Goal: Information Seeking & Learning: Learn about a topic

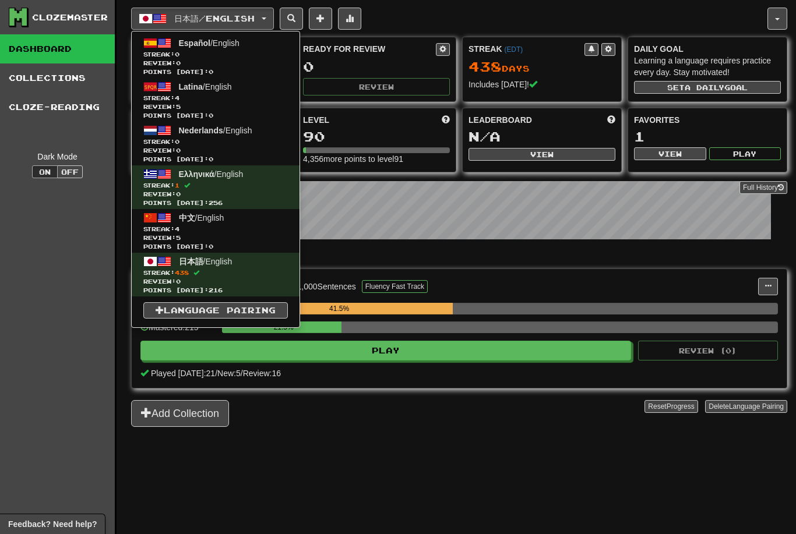
click at [622, 249] on div at bounding box center [398, 267] width 796 height 534
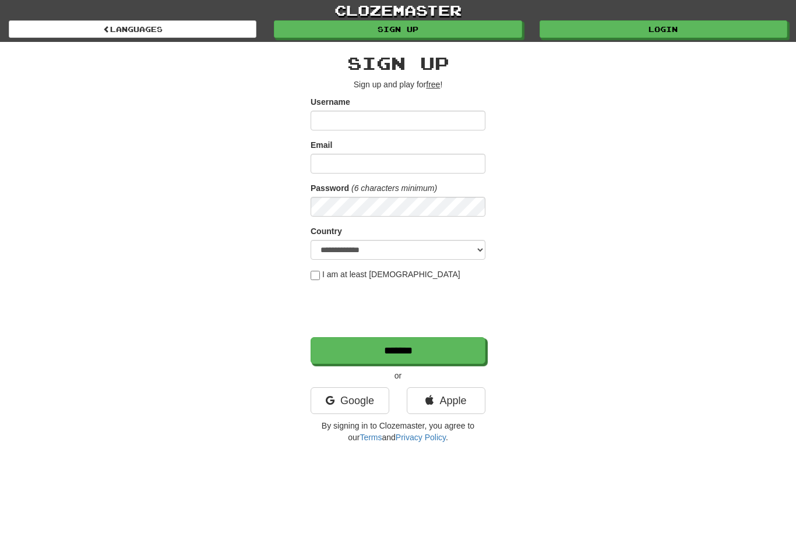
click at [670, 19] on link "clozemaster" at bounding box center [398, 10] width 796 height 20
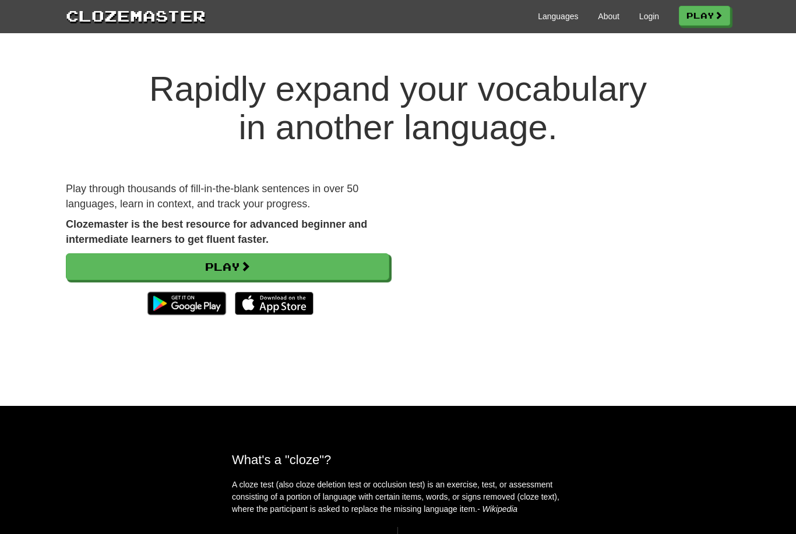
click at [643, 12] on link "Login" at bounding box center [649, 16] width 20 height 12
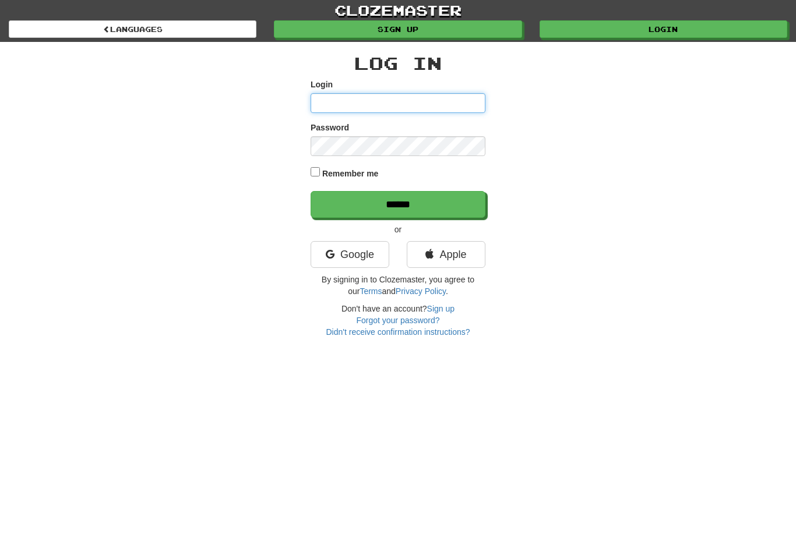
click at [376, 105] on input "Login" at bounding box center [398, 103] width 175 height 20
type input "**********"
click at [424, 202] on input "******" at bounding box center [398, 204] width 175 height 27
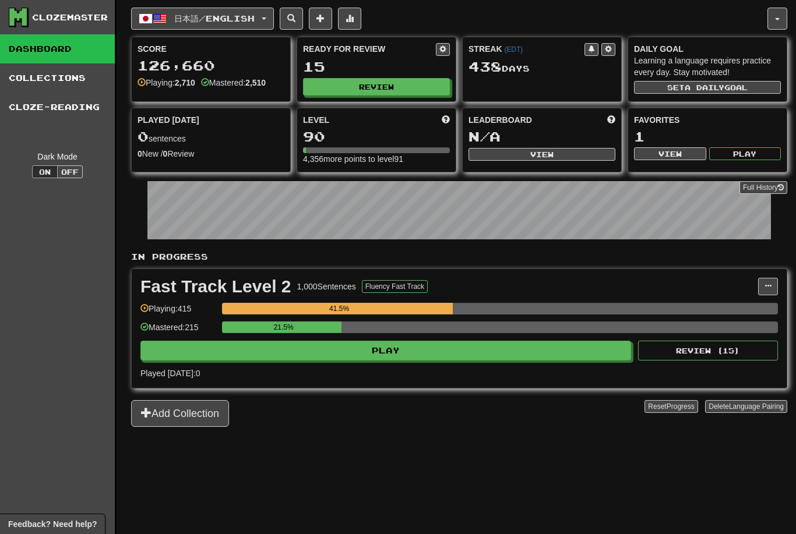
click at [245, 23] on button "日本語 / English" at bounding box center [202, 19] width 143 height 22
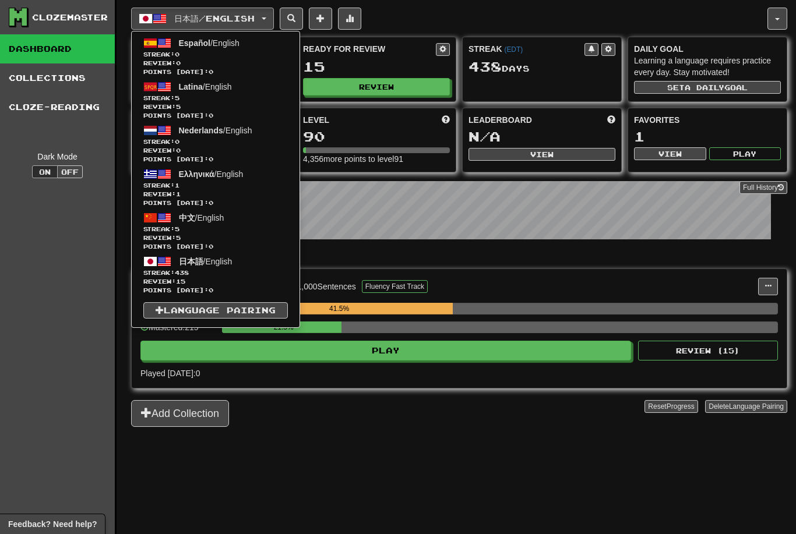
click at [481, 443] on div at bounding box center [398, 267] width 796 height 534
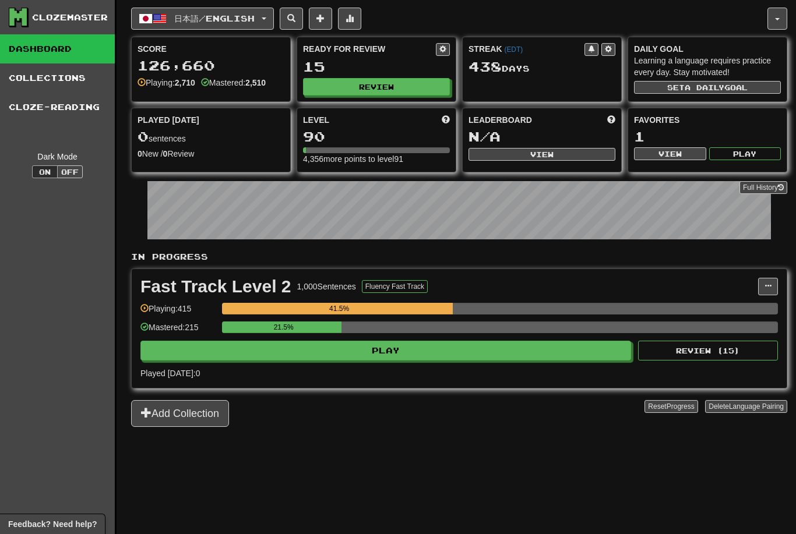
click at [478, 350] on button "Play" at bounding box center [385, 351] width 491 height 20
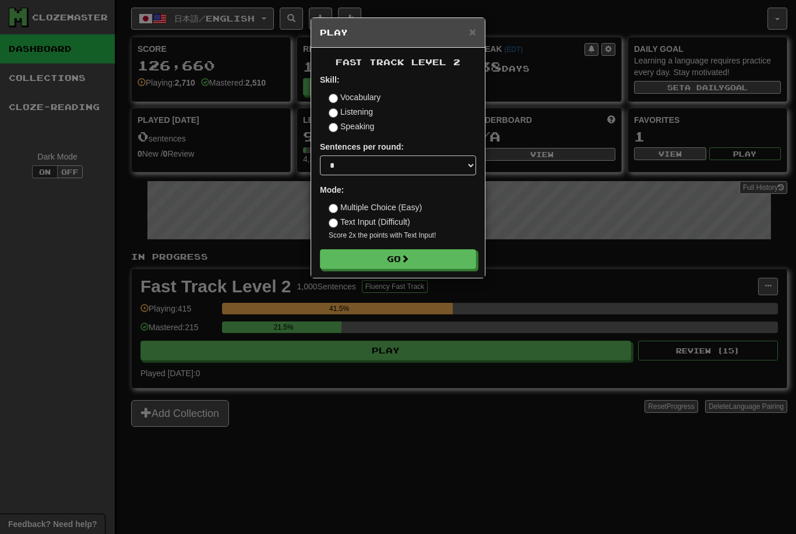
click at [409, 255] on span at bounding box center [405, 259] width 8 height 8
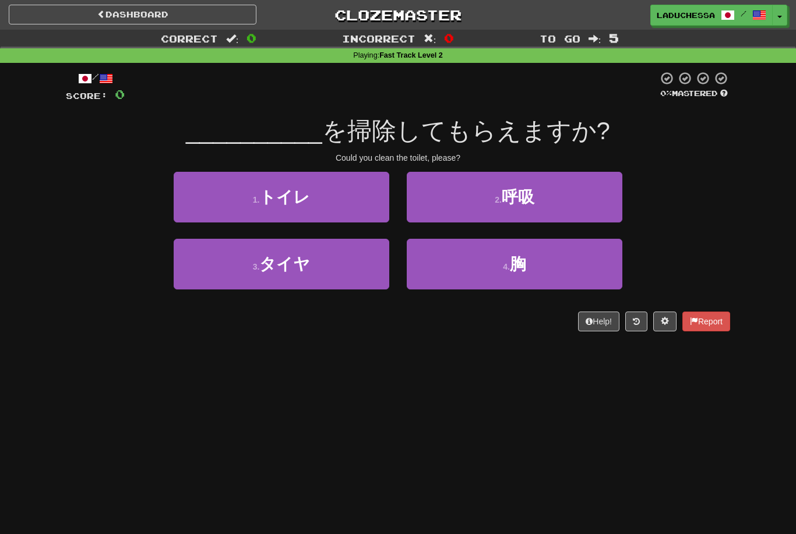
click at [300, 206] on button "1 . トイレ" at bounding box center [282, 197] width 216 height 51
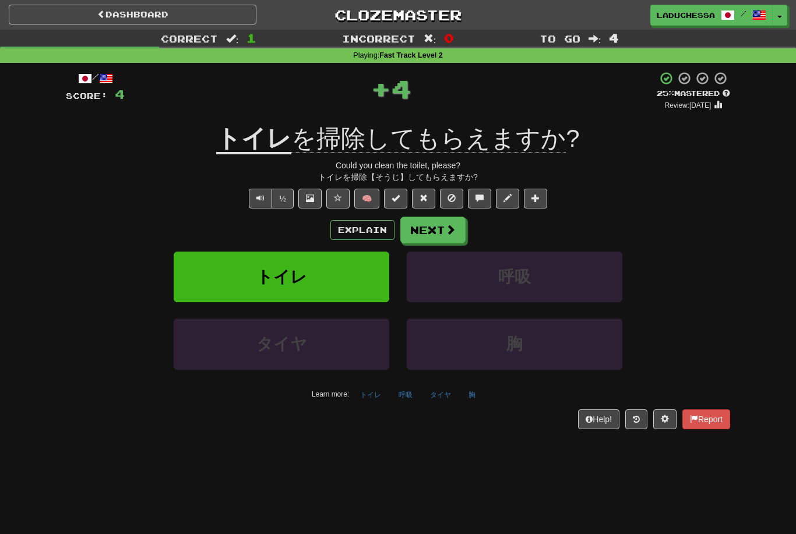
click at [451, 224] on span at bounding box center [450, 229] width 10 height 10
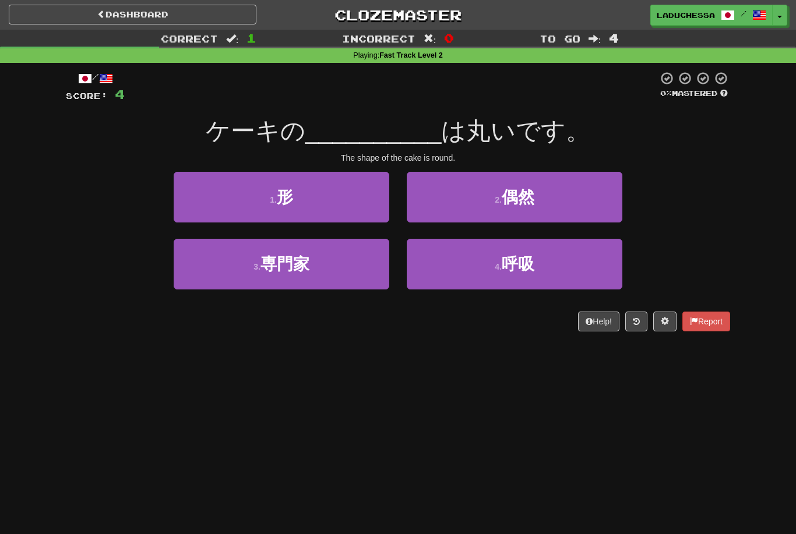
click at [324, 196] on button "1 . 形" at bounding box center [282, 197] width 216 height 51
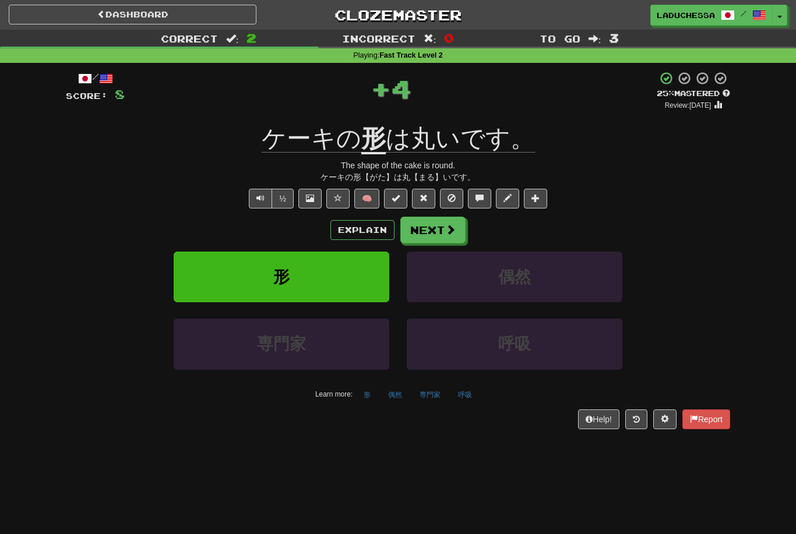
click at [438, 223] on button "Next" at bounding box center [432, 230] width 65 height 27
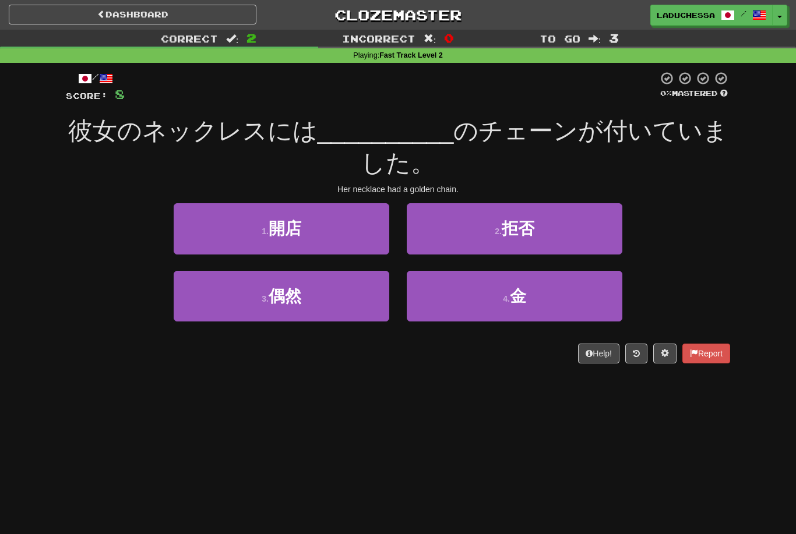
click at [579, 308] on button "4 . 金" at bounding box center [515, 296] width 216 height 51
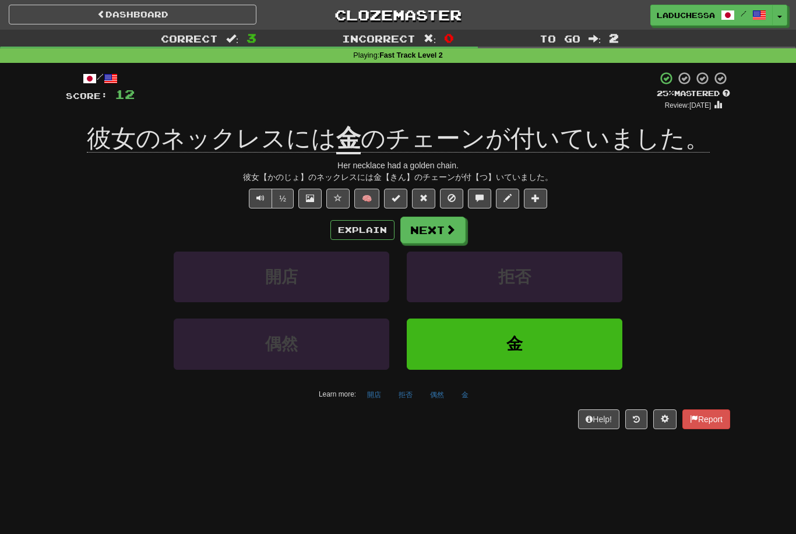
click at [440, 224] on button "Next" at bounding box center [432, 230] width 65 height 27
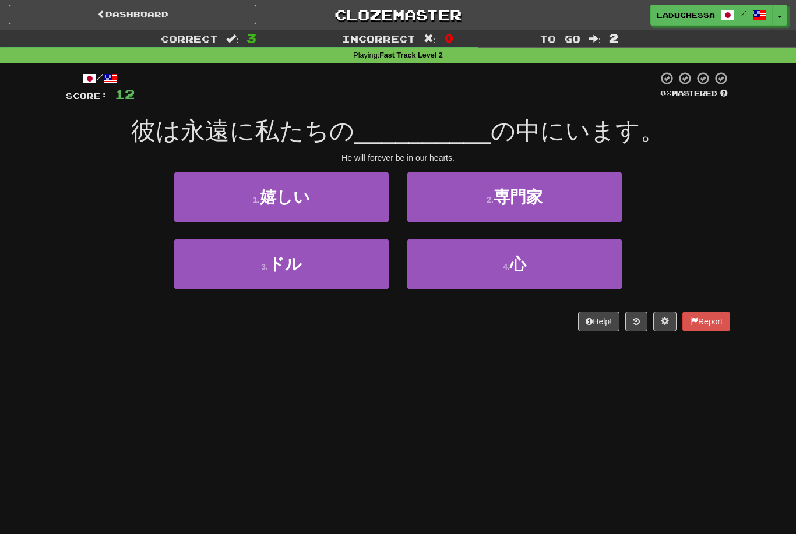
click at [544, 272] on button "4 . 心" at bounding box center [515, 264] width 216 height 51
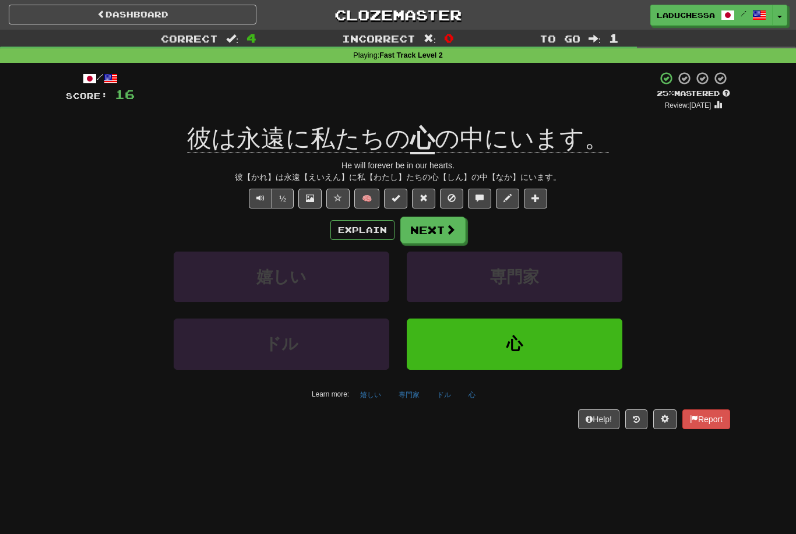
click at [263, 196] on span "Text-to-speech controls" at bounding box center [260, 198] width 8 height 8
click at [443, 224] on button "Next" at bounding box center [432, 230] width 65 height 27
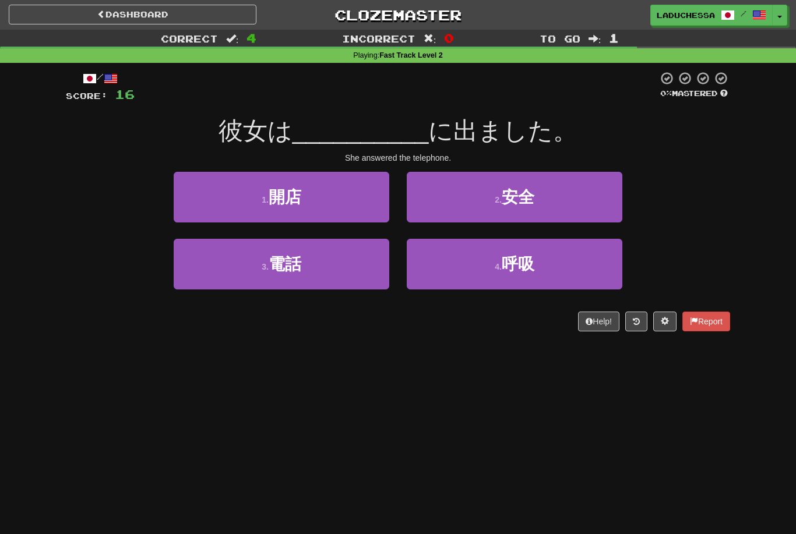
click at [326, 251] on button "3 . 電話" at bounding box center [282, 264] width 216 height 51
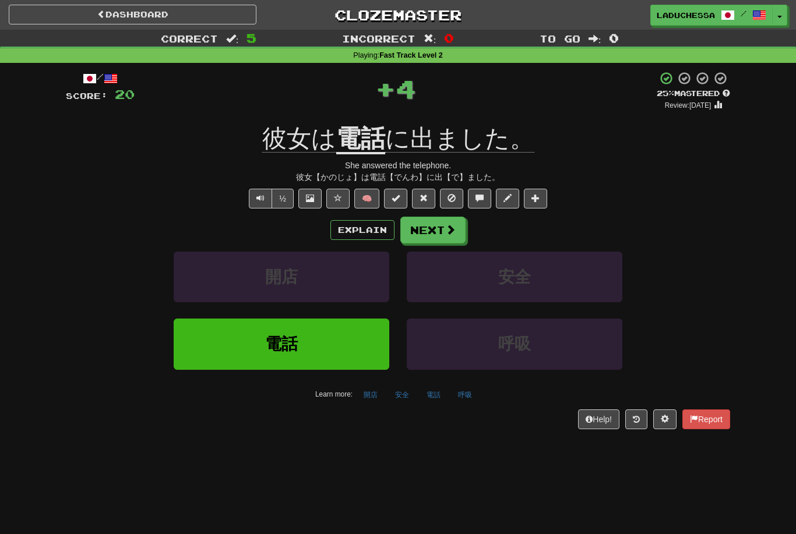
click at [430, 231] on button "Next" at bounding box center [432, 230] width 65 height 27
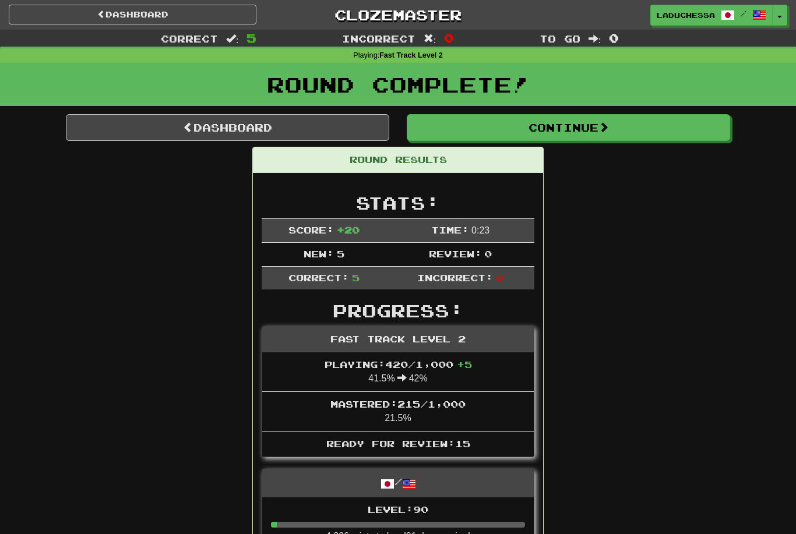
click at [245, 131] on link "Dashboard" at bounding box center [227, 127] width 323 height 27
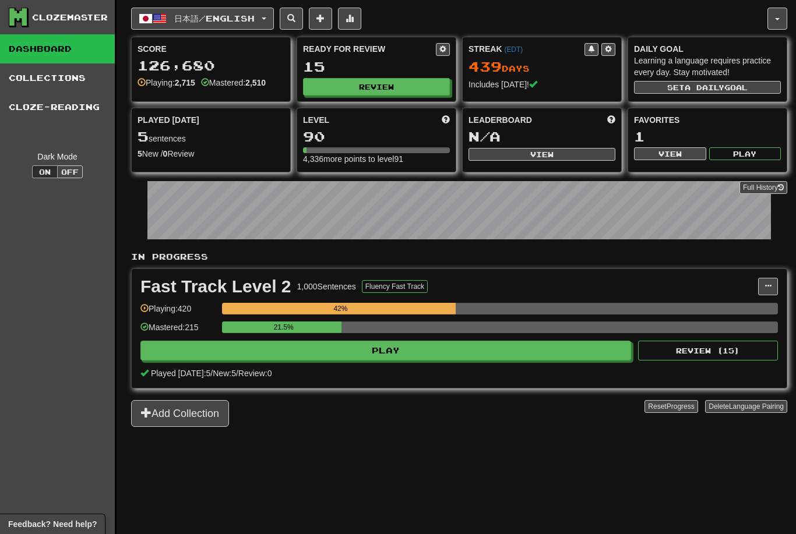
click at [280, 128] on div "Played Today 5 sentences 5 New / 0 Review Full History" at bounding box center [211, 137] width 158 height 58
click at [376, 81] on button "Review" at bounding box center [376, 86] width 147 height 17
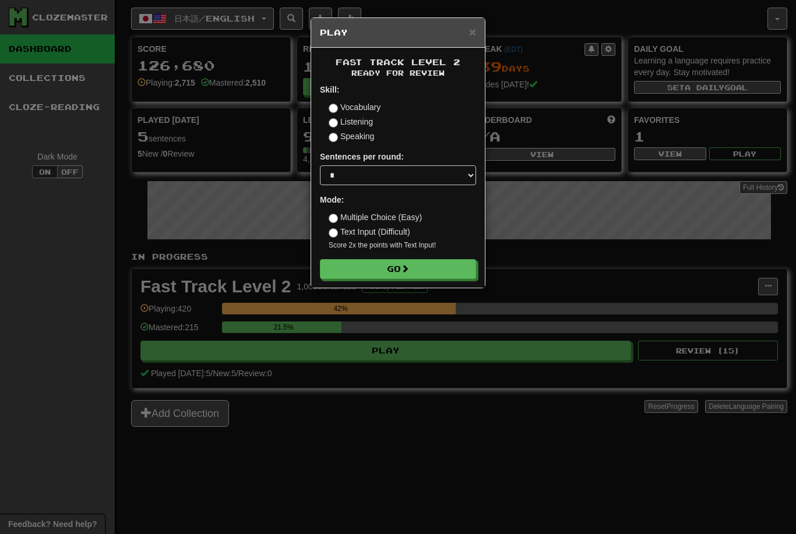
click at [426, 263] on button "Go" at bounding box center [398, 269] width 156 height 20
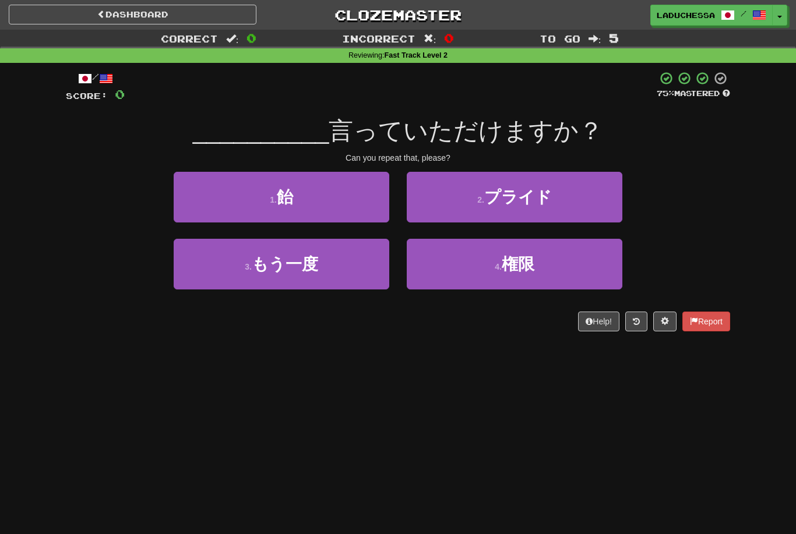
click at [354, 260] on button "3 . もう一度" at bounding box center [282, 264] width 216 height 51
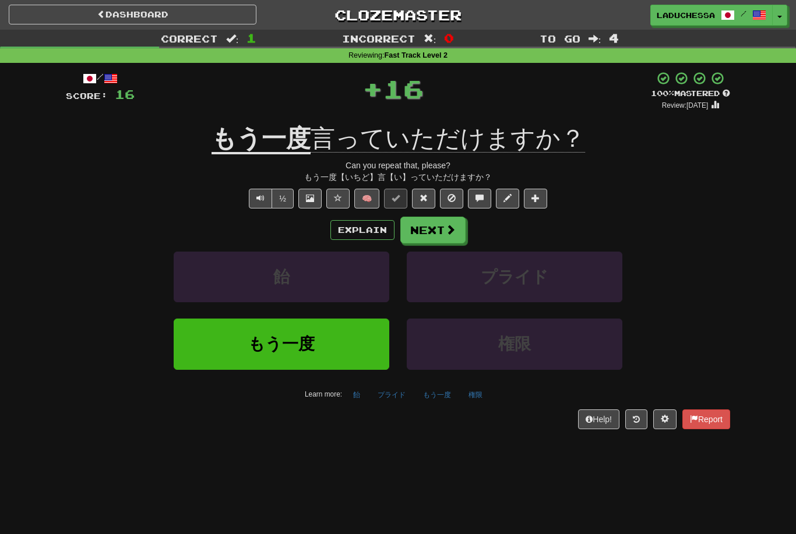
click at [443, 221] on button "Next" at bounding box center [432, 230] width 65 height 27
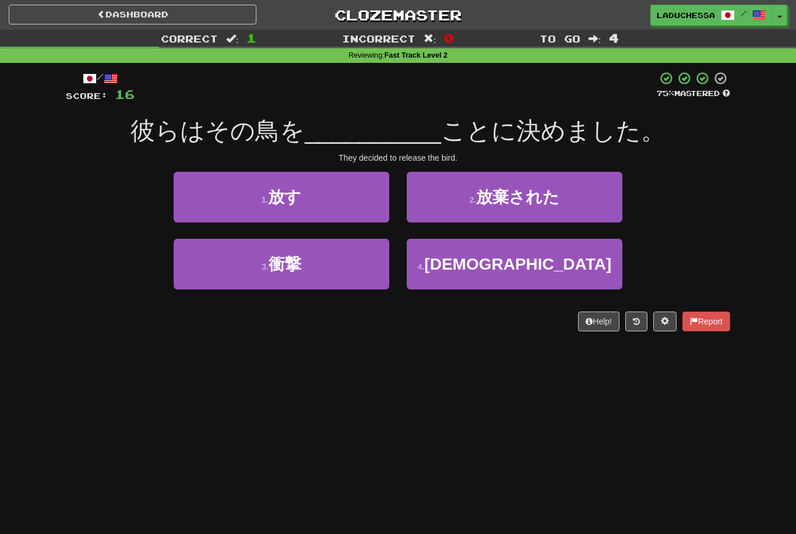
click at [340, 206] on button "1 . 放す" at bounding box center [282, 197] width 216 height 51
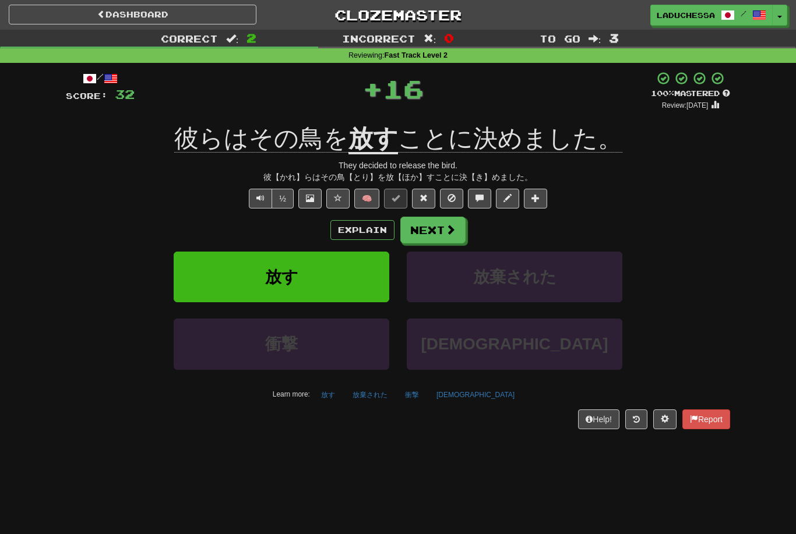
click at [445, 224] on span at bounding box center [450, 229] width 10 height 10
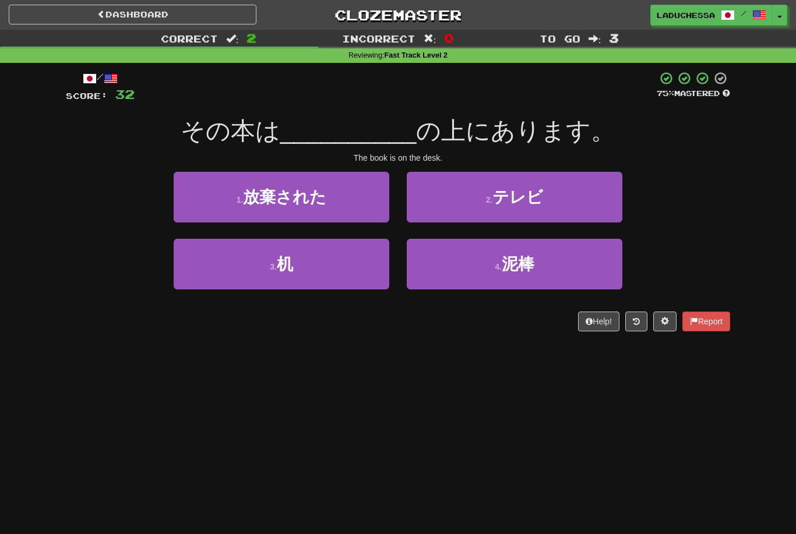
click at [336, 265] on button "3 . 机" at bounding box center [282, 264] width 216 height 51
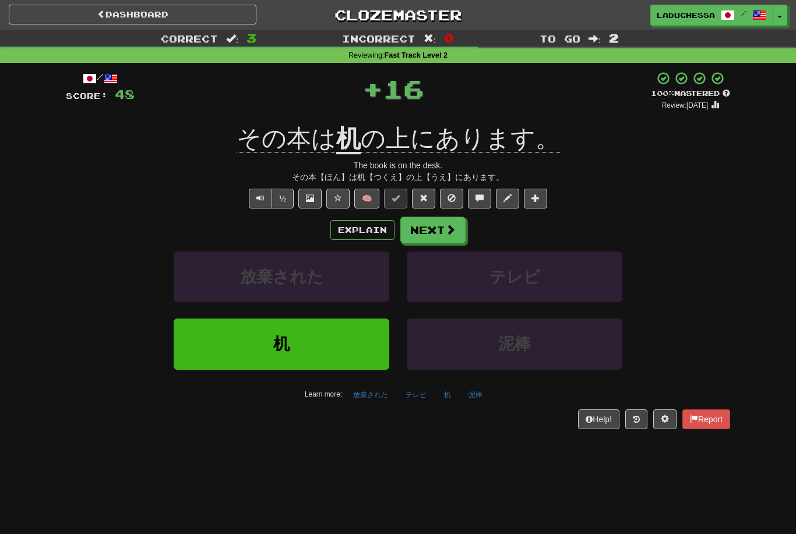
click at [432, 227] on button "Next" at bounding box center [432, 230] width 65 height 27
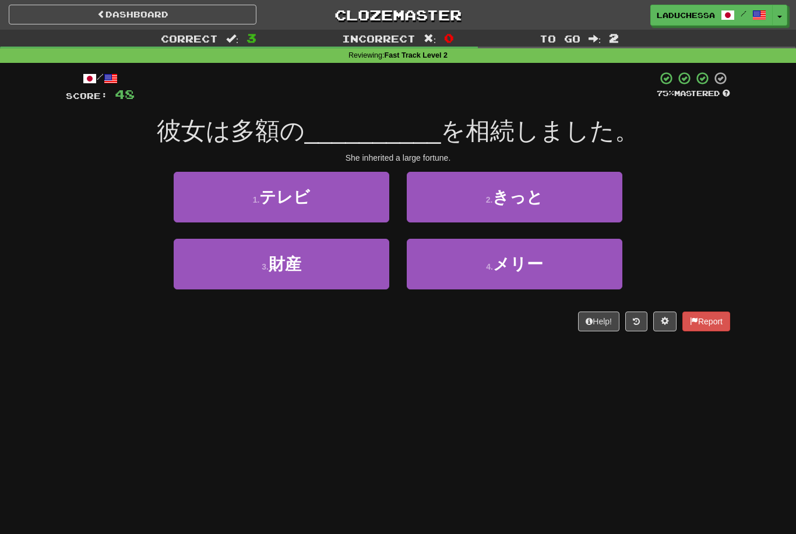
click at [334, 266] on button "3 . 財産" at bounding box center [282, 264] width 216 height 51
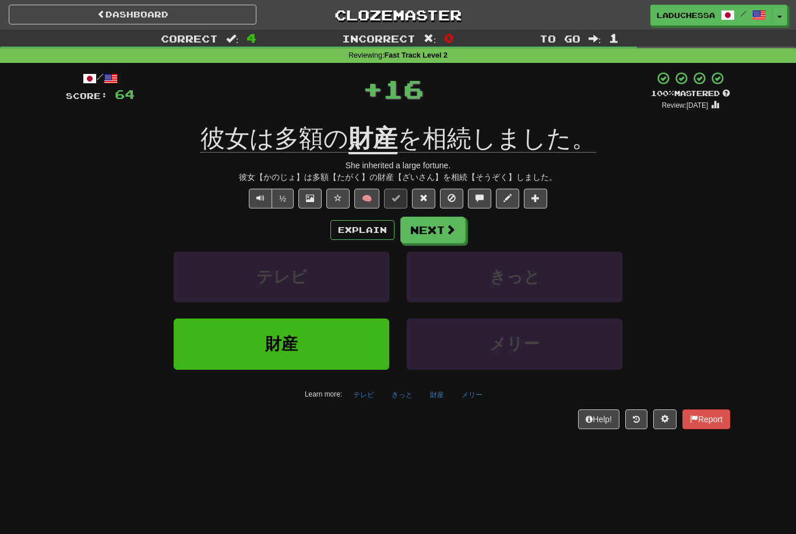
click at [789, 288] on div "Correct : 4 Incorrect : 0 To go : 1 Reviewing : Fast Track Level 2 / Score: 64 …" at bounding box center [398, 238] width 796 height 416
click at [439, 228] on button "Next" at bounding box center [432, 230] width 65 height 27
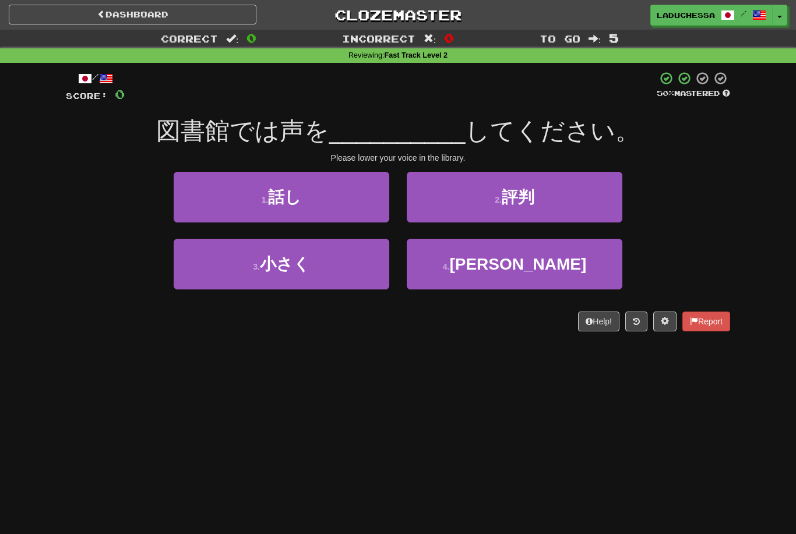
click at [343, 260] on button "3 . 小さく" at bounding box center [282, 264] width 216 height 51
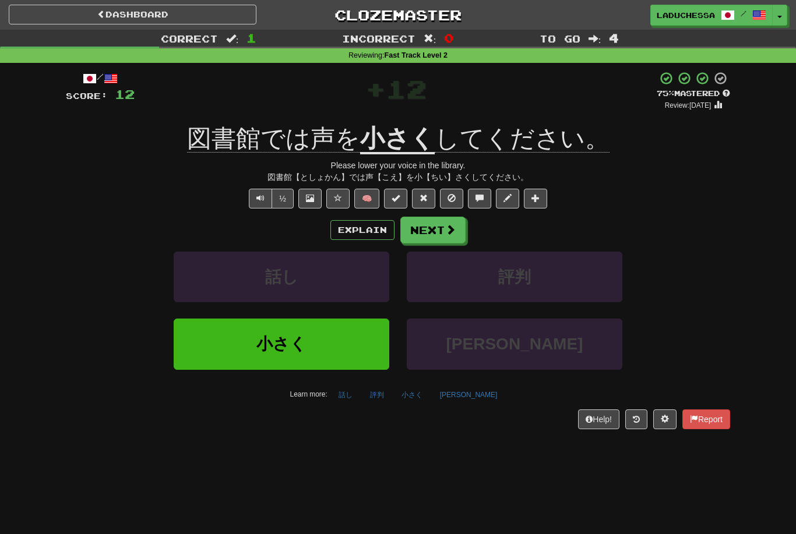
click at [435, 222] on button "Next" at bounding box center [432, 230] width 65 height 27
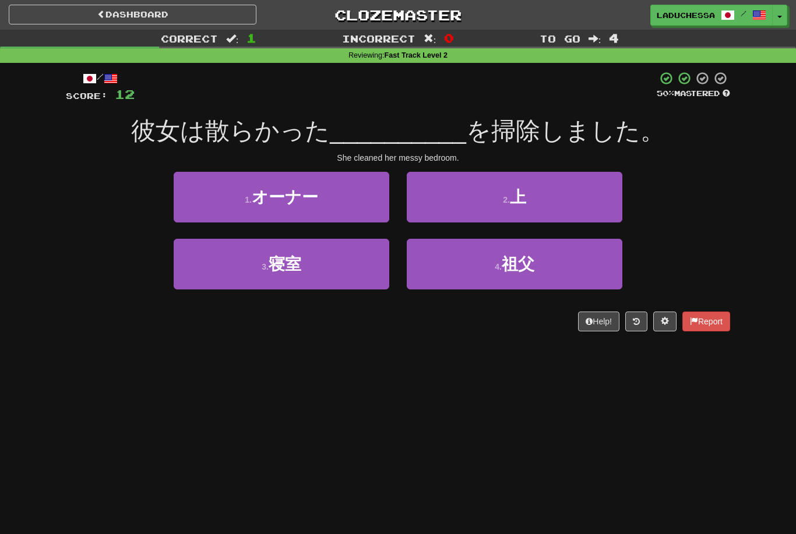
click at [340, 263] on button "3 . 寝室" at bounding box center [282, 264] width 216 height 51
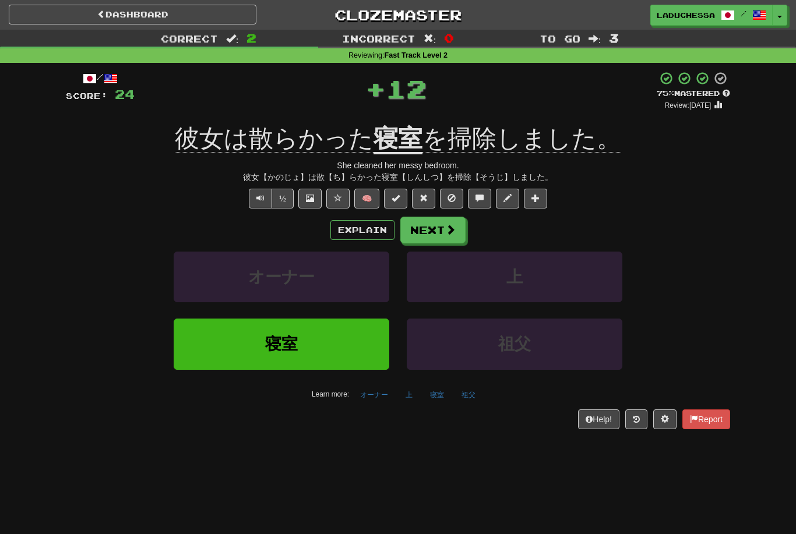
click at [433, 233] on button "Next" at bounding box center [432, 230] width 65 height 27
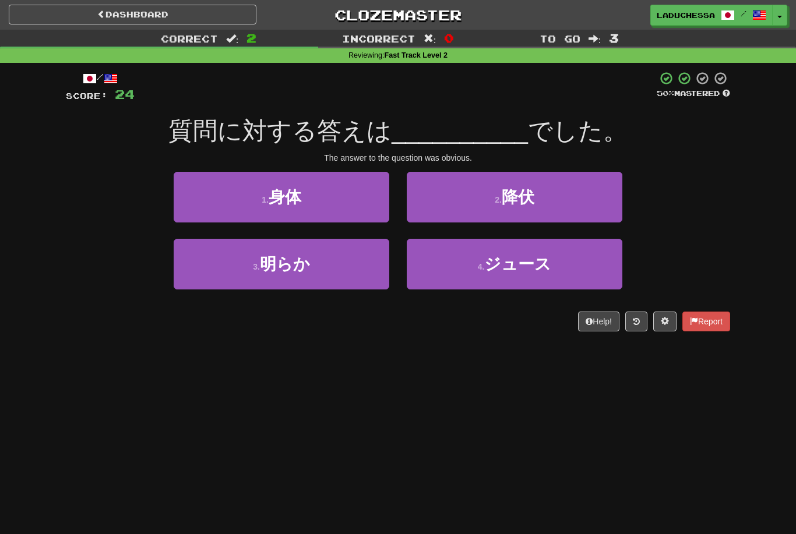
click at [331, 265] on button "3 . 明らか" at bounding box center [282, 264] width 216 height 51
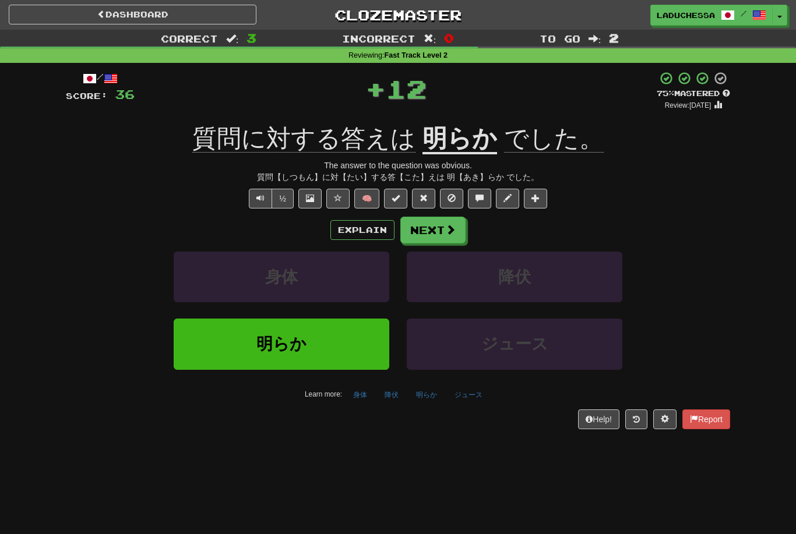
click at [438, 228] on button "Next" at bounding box center [432, 230] width 65 height 27
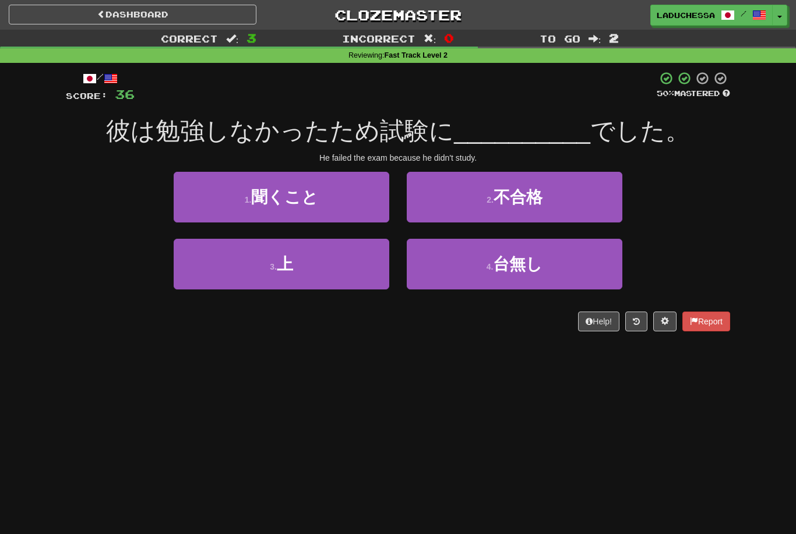
click at [572, 195] on button "2 . 不合格" at bounding box center [515, 197] width 216 height 51
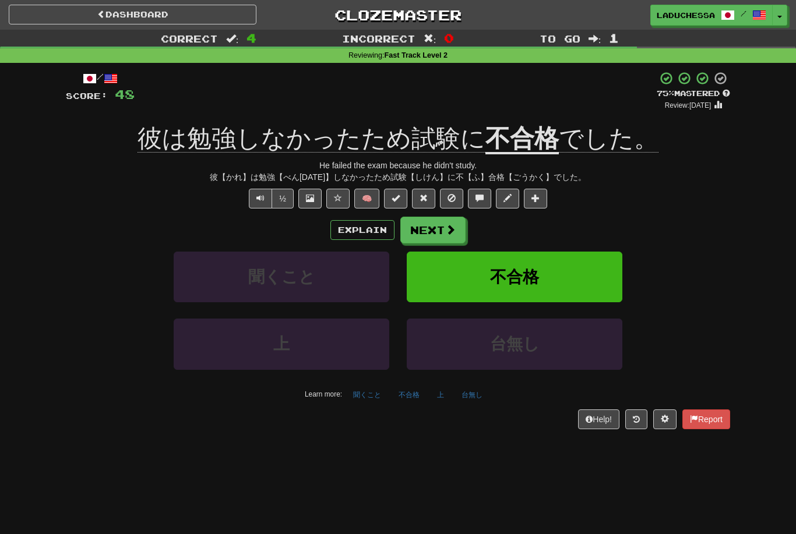
click at [455, 227] on span at bounding box center [450, 229] width 10 height 10
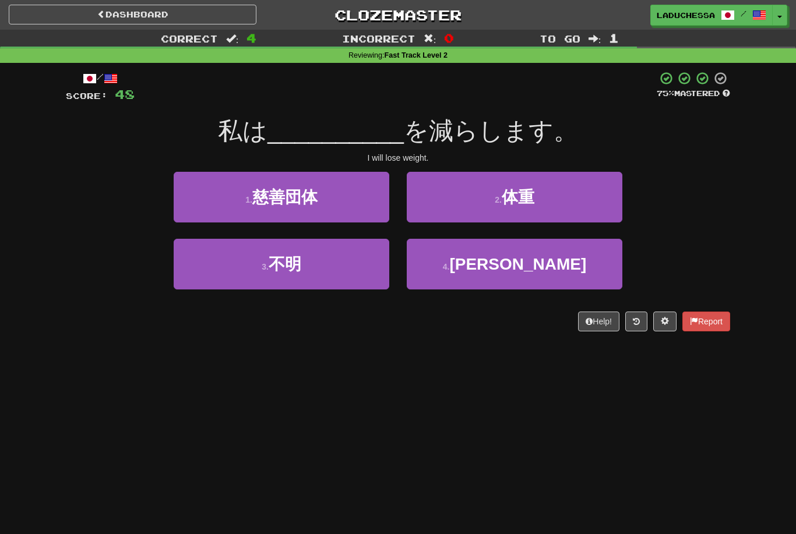
click at [559, 205] on button "2 . 体重" at bounding box center [515, 197] width 216 height 51
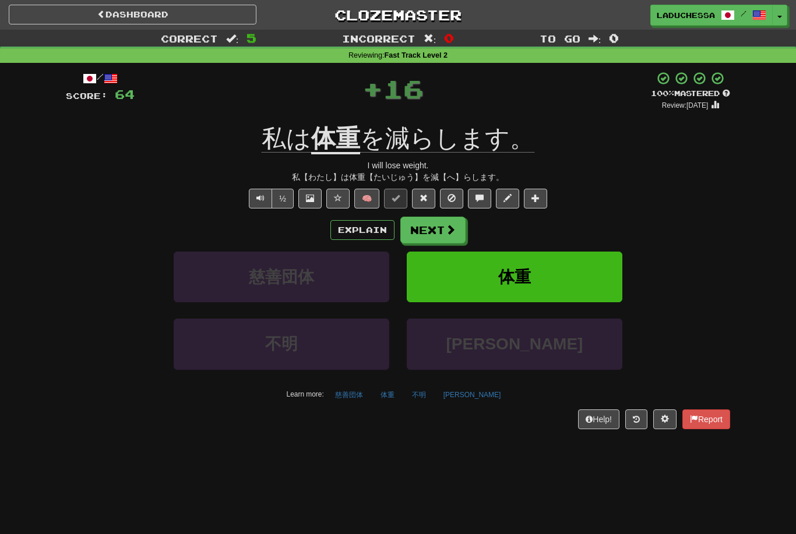
click at [446, 230] on span at bounding box center [450, 229] width 10 height 10
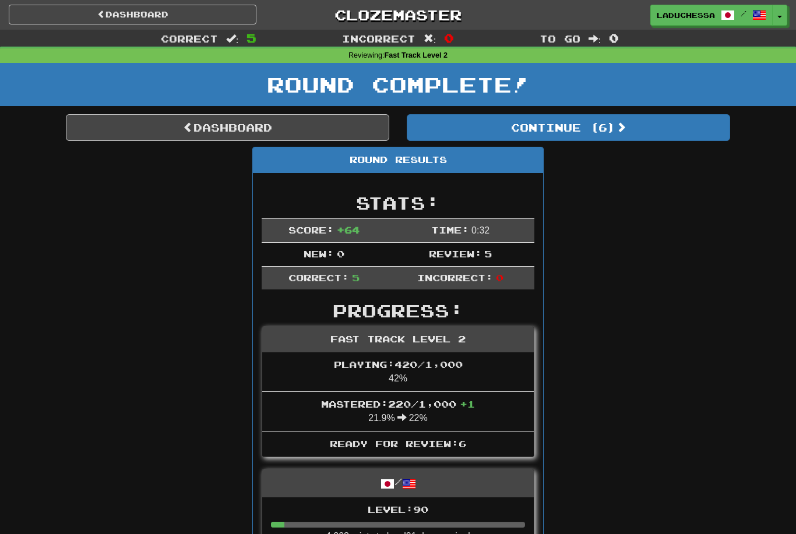
click at [611, 133] on button "Continue ( 6 )" at bounding box center [568, 127] width 323 height 27
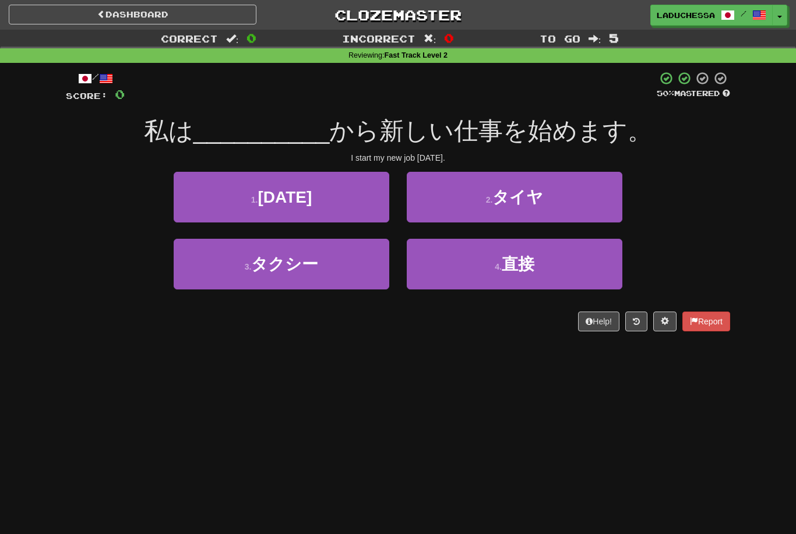
click at [341, 204] on button "1 . 月曜日" at bounding box center [282, 197] width 216 height 51
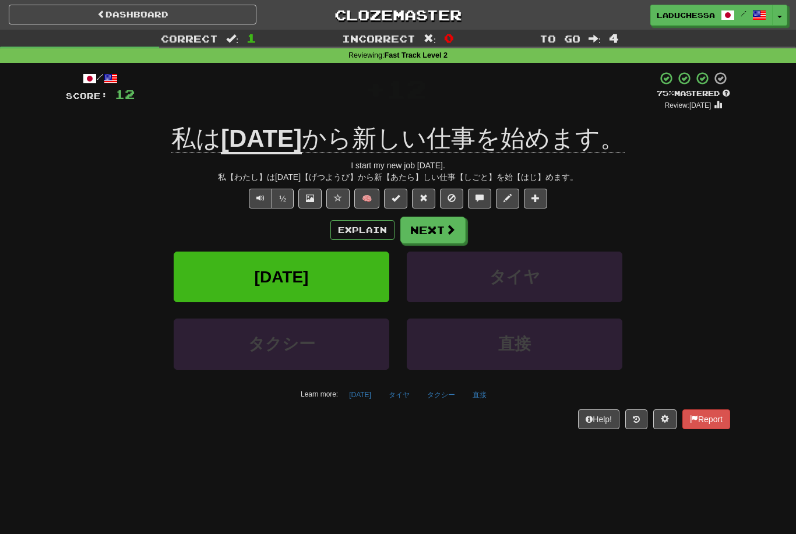
click at [445, 228] on span at bounding box center [450, 229] width 10 height 10
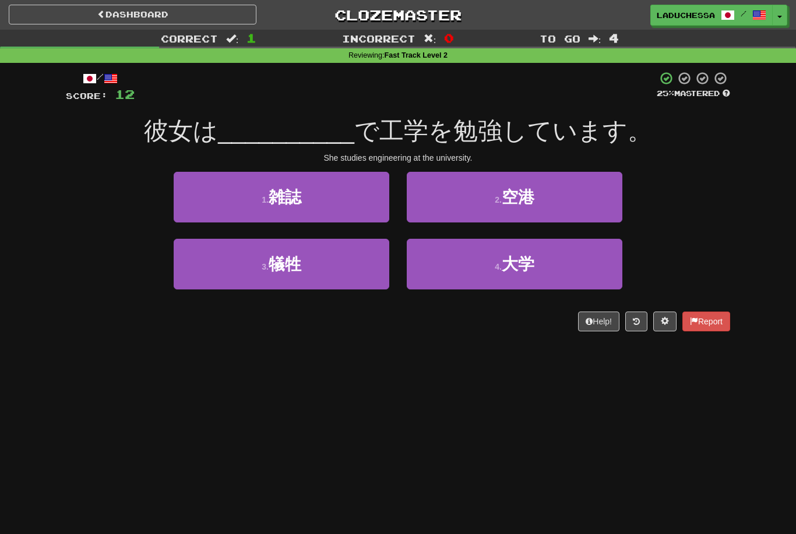
click at [522, 258] on span "大学" at bounding box center [518, 264] width 33 height 18
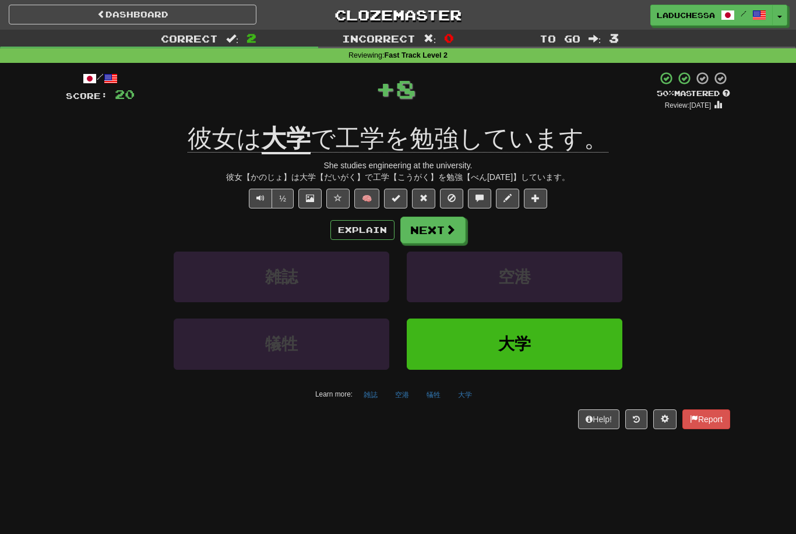
click at [449, 230] on span at bounding box center [450, 229] width 10 height 10
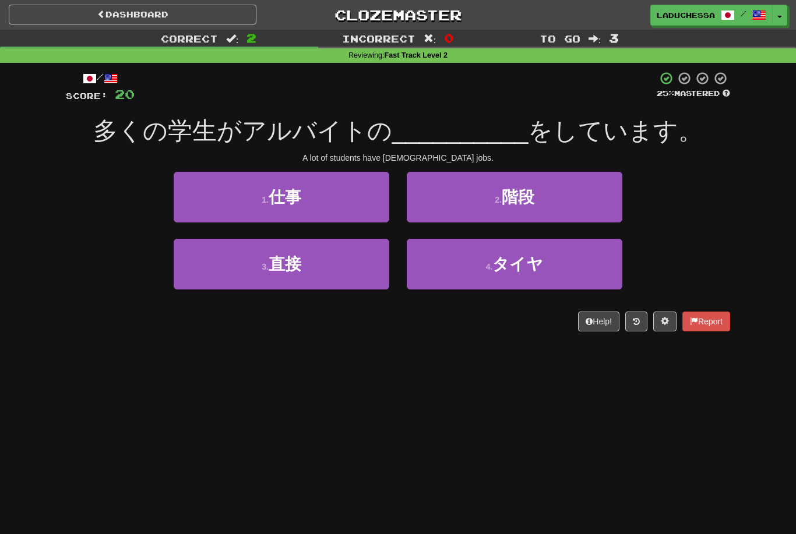
click at [346, 196] on button "1 . 仕事" at bounding box center [282, 197] width 216 height 51
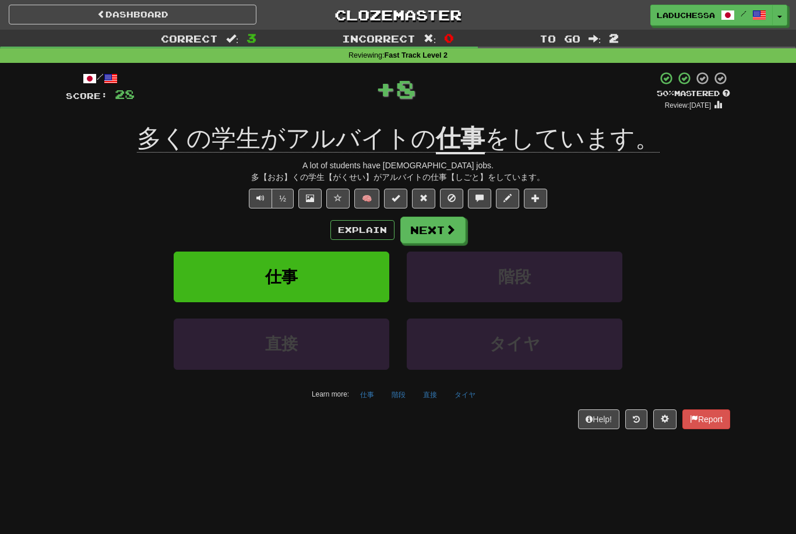
click at [446, 225] on span at bounding box center [450, 229] width 10 height 10
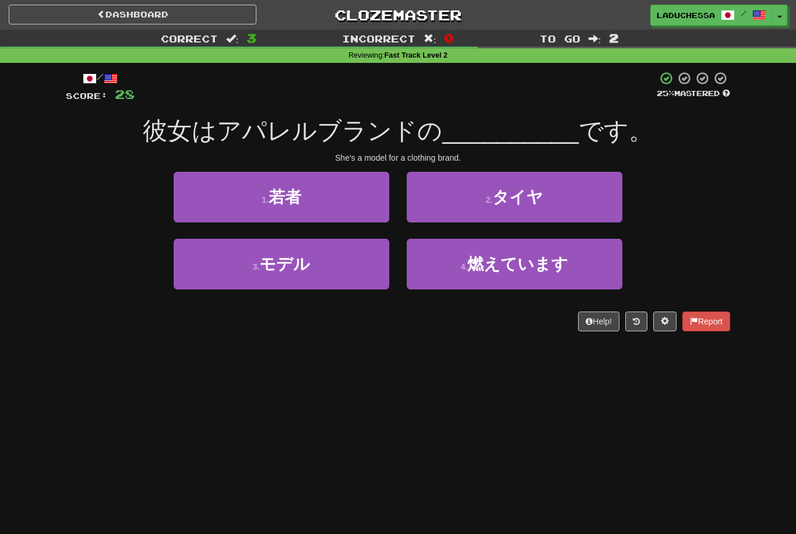
click at [337, 272] on button "3 . モデル" at bounding box center [282, 264] width 216 height 51
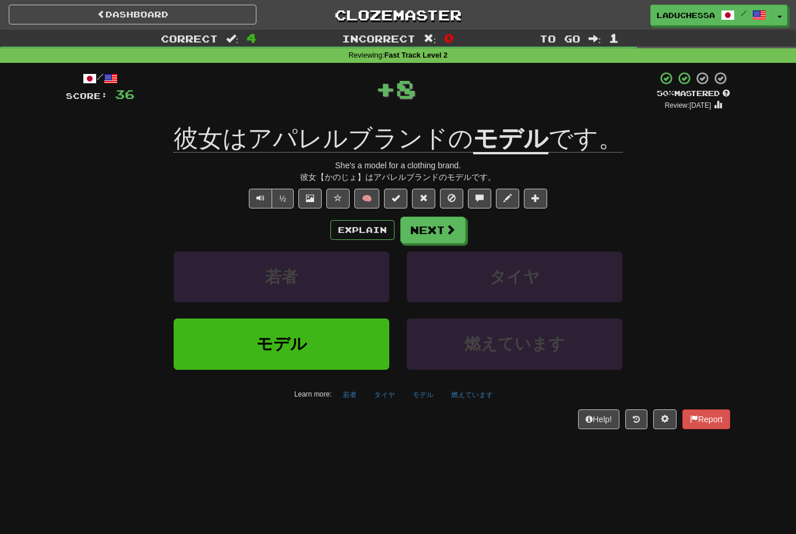
click at [438, 232] on button "Next" at bounding box center [432, 230] width 65 height 27
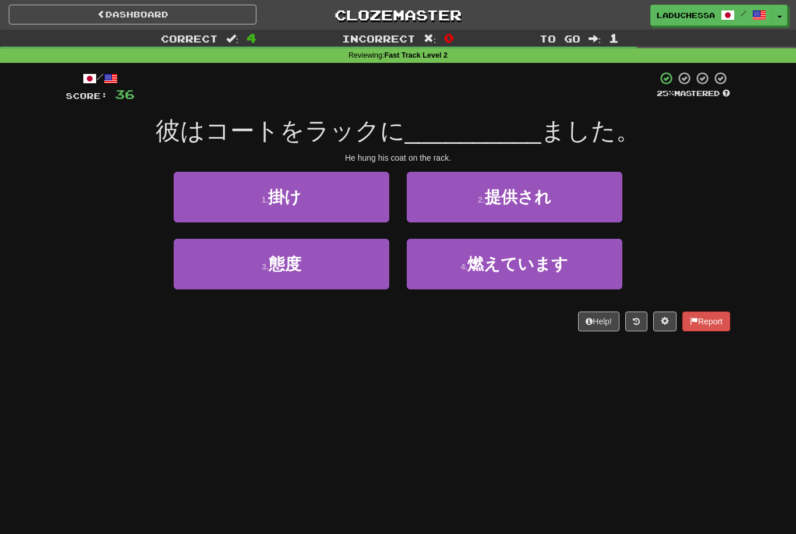
click at [341, 197] on button "1 . 掛け" at bounding box center [282, 197] width 216 height 51
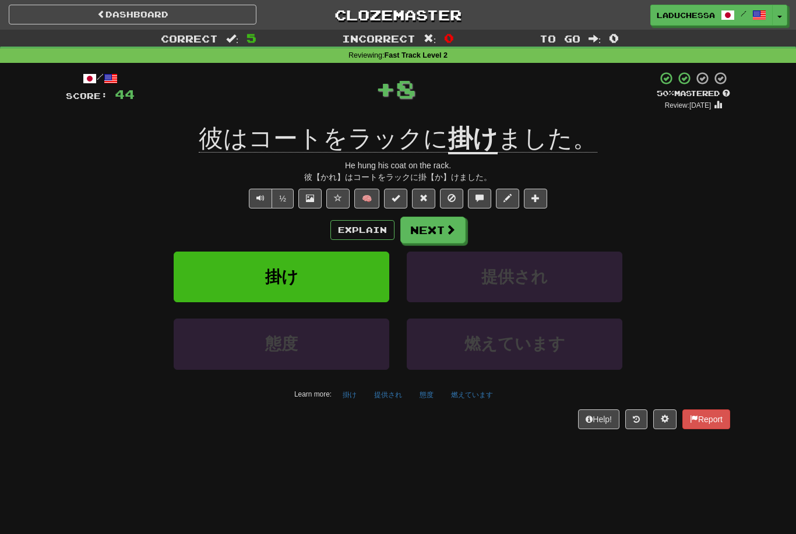
click at [446, 225] on span at bounding box center [450, 229] width 10 height 10
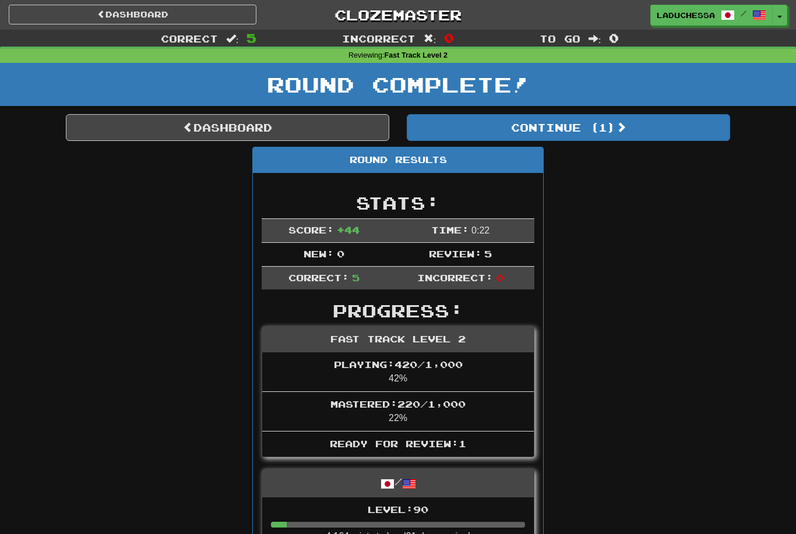
click at [612, 125] on button "Continue ( 1 )" at bounding box center [568, 127] width 323 height 27
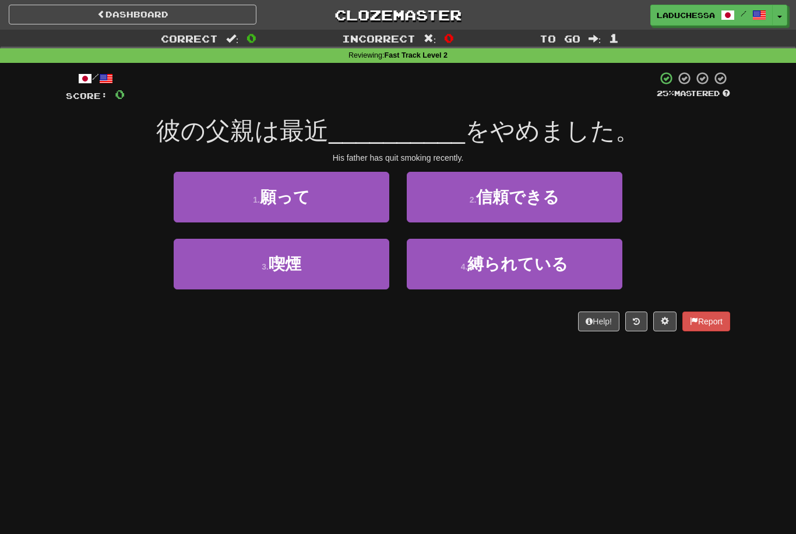
click at [347, 265] on button "3 . 喫煙" at bounding box center [282, 264] width 216 height 51
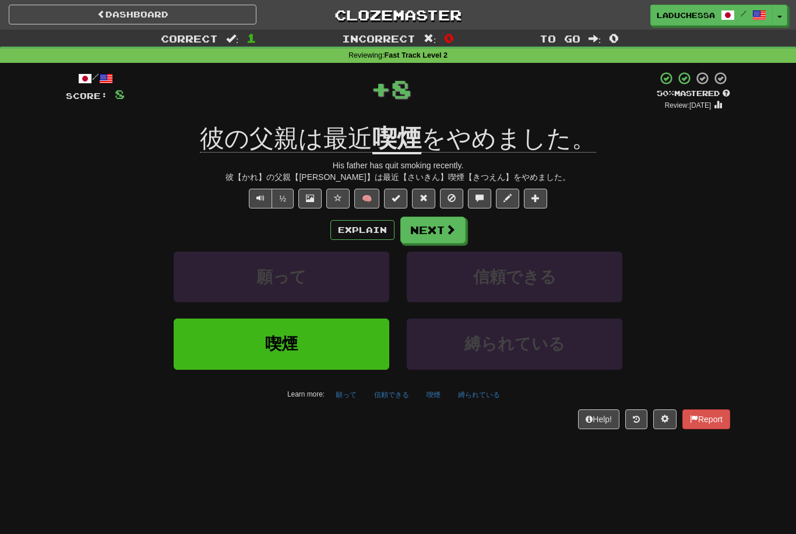
click at [440, 228] on button "Next" at bounding box center [432, 230] width 65 height 27
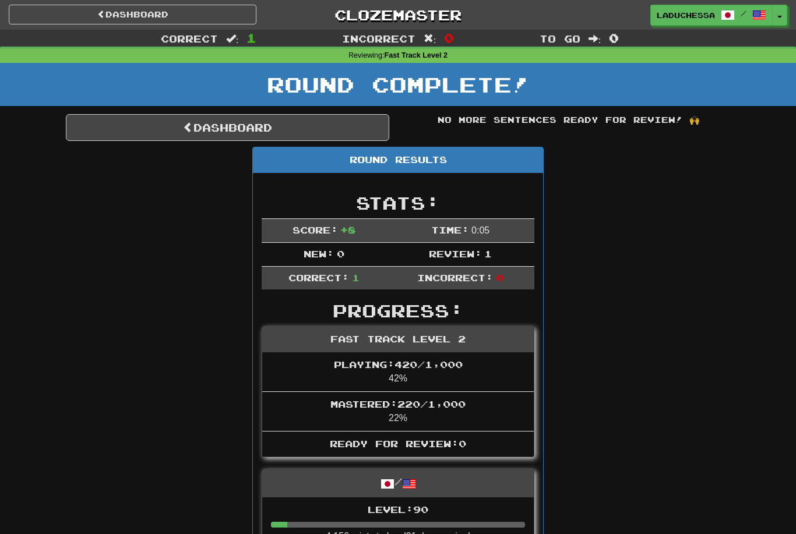
click at [154, 17] on link "Dashboard" at bounding box center [133, 15] width 248 height 20
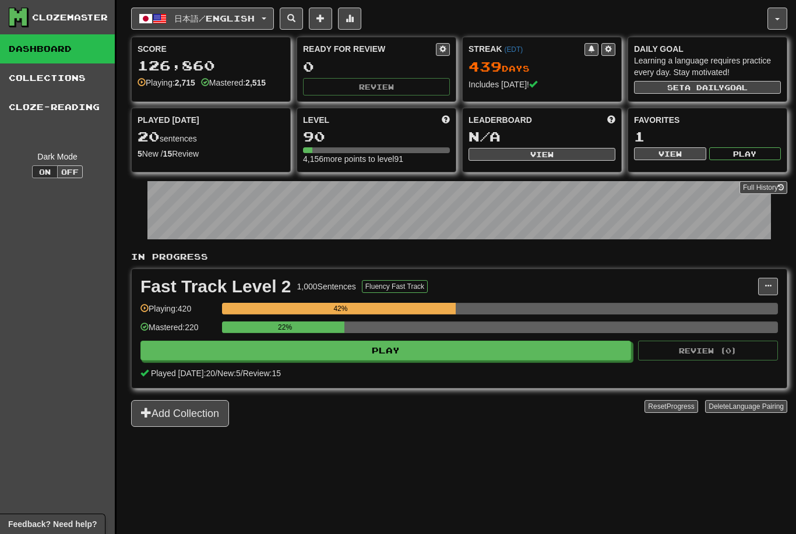
click at [247, 10] on button "日本語 / English" at bounding box center [202, 19] width 143 height 22
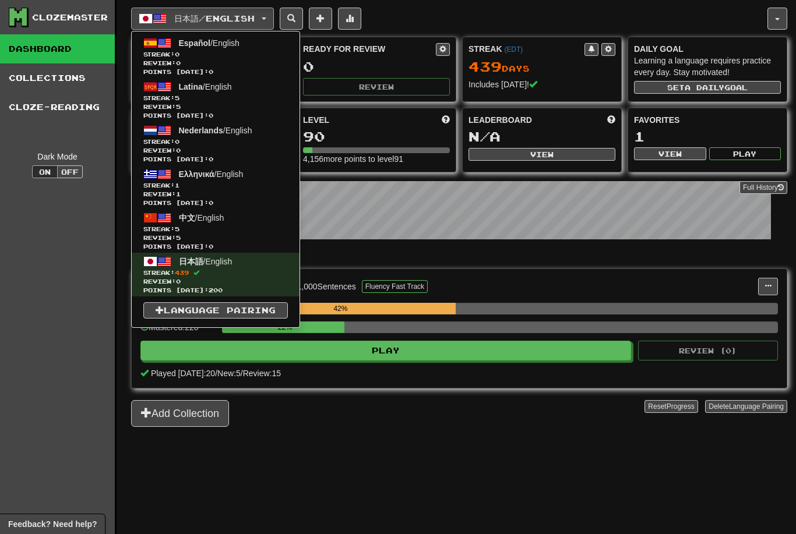
click at [231, 228] on span "Streak: 5" at bounding box center [215, 229] width 144 height 9
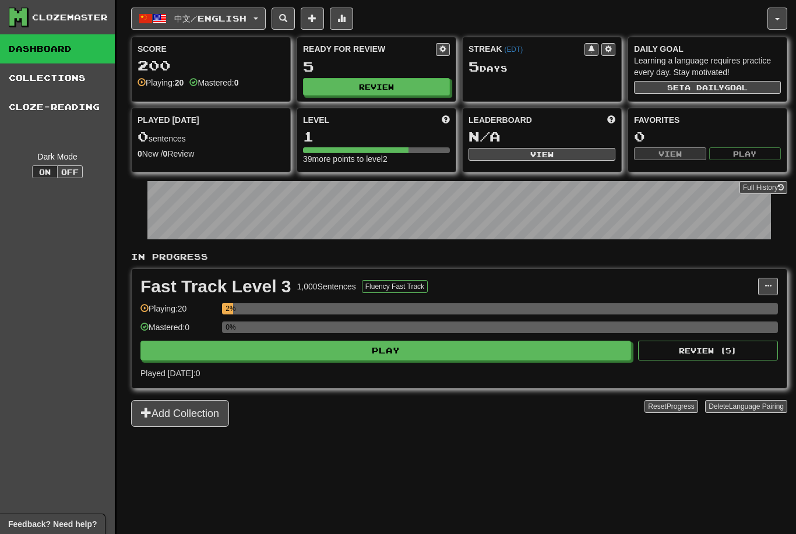
click at [520, 350] on button "Play" at bounding box center [385, 351] width 491 height 20
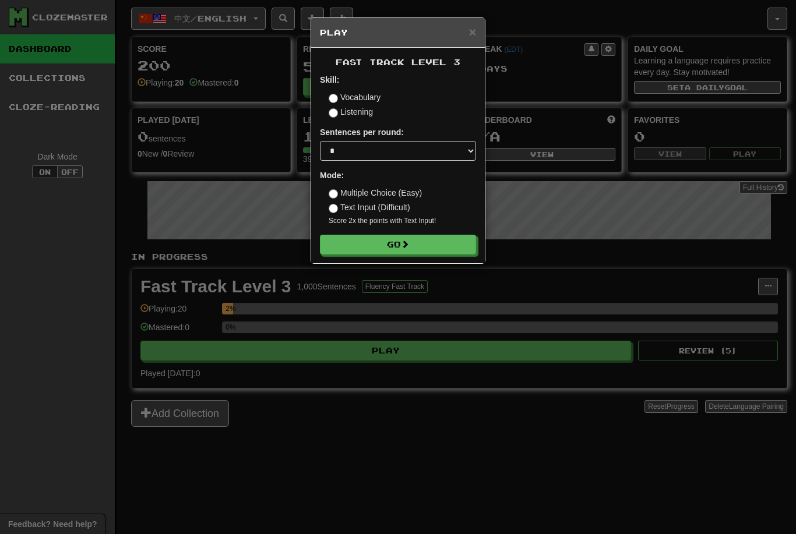
click at [409, 244] on span at bounding box center [405, 244] width 8 height 8
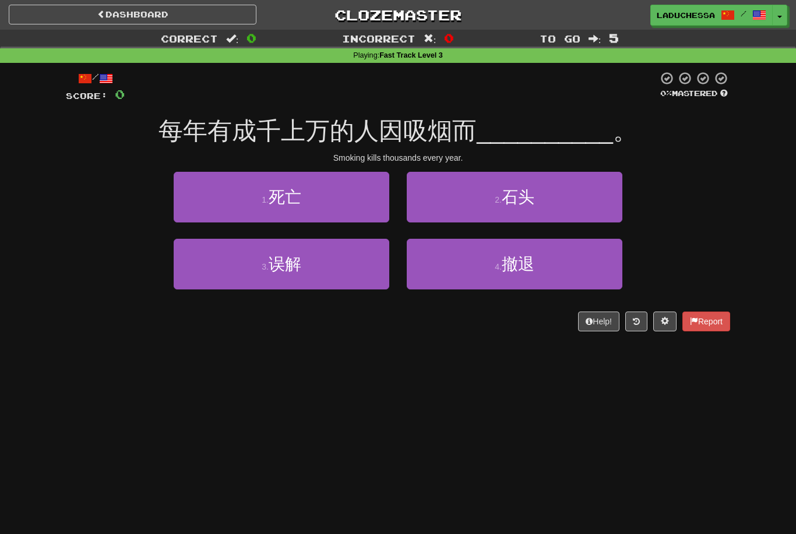
click at [319, 193] on button "1 . 死亡" at bounding box center [282, 197] width 216 height 51
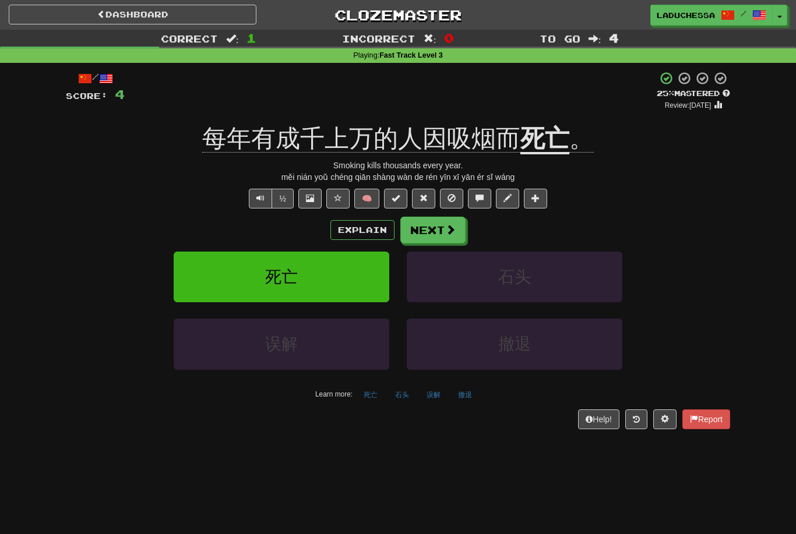
click at [447, 228] on span at bounding box center [450, 229] width 10 height 10
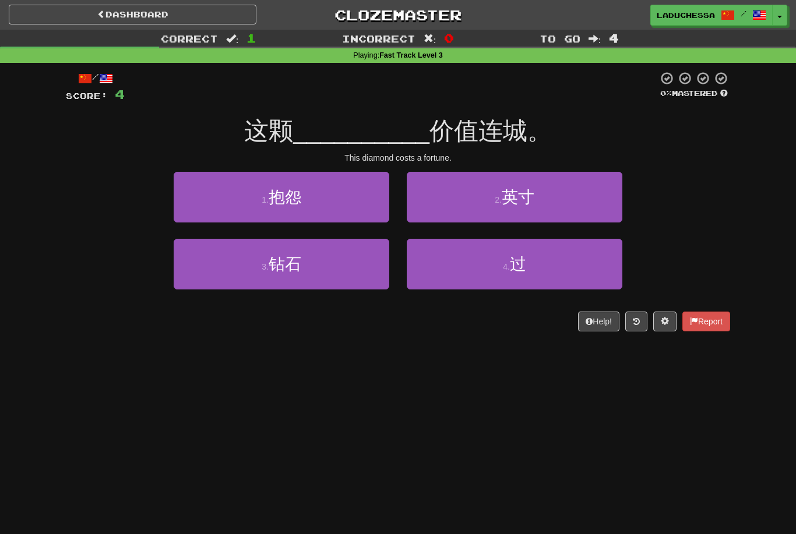
click at [326, 268] on button "3 . 钻石" at bounding box center [282, 264] width 216 height 51
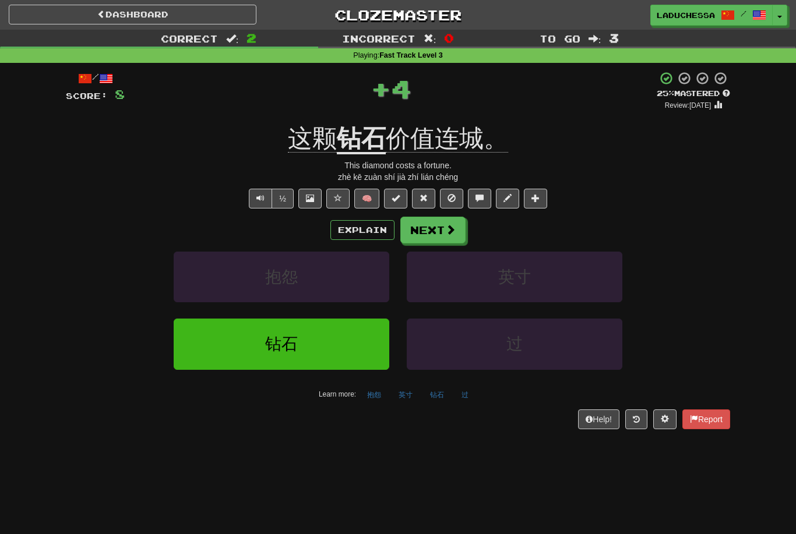
click at [439, 232] on button "Next" at bounding box center [432, 230] width 65 height 27
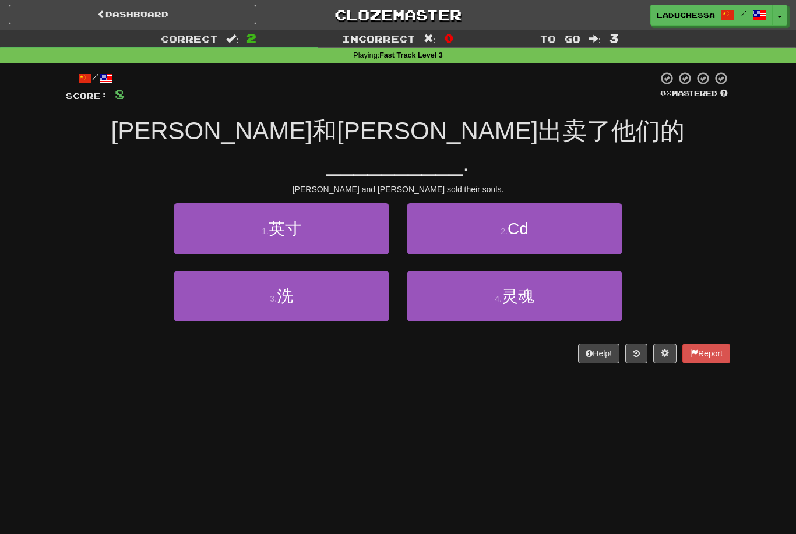
click at [542, 271] on button "4 . 灵魂" at bounding box center [515, 296] width 216 height 51
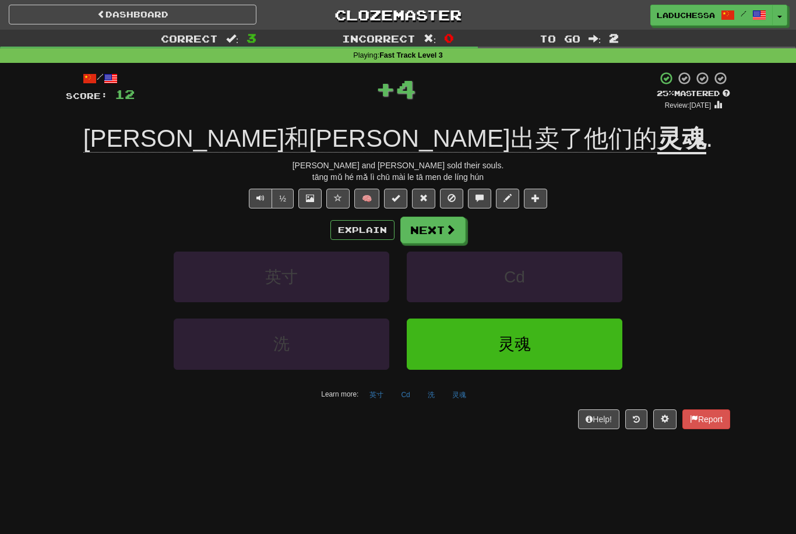
click at [450, 240] on button "Next" at bounding box center [432, 230] width 65 height 27
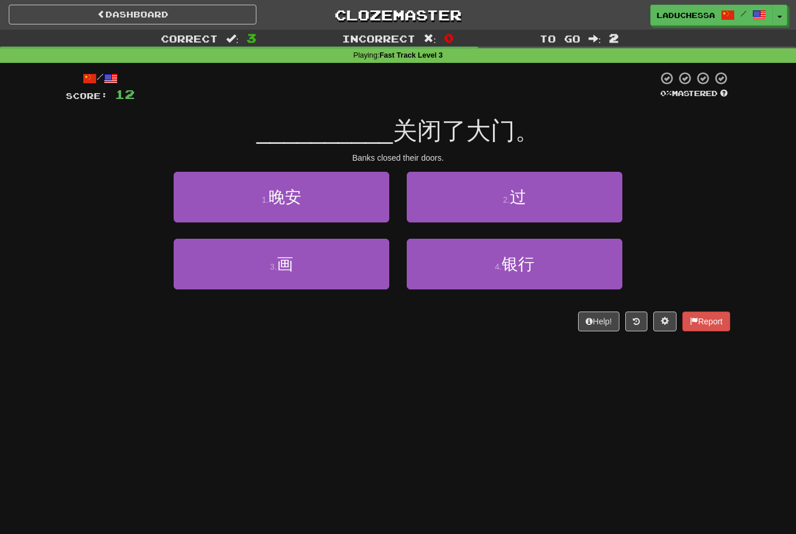
click at [537, 263] on button "4 . 银行" at bounding box center [515, 264] width 216 height 51
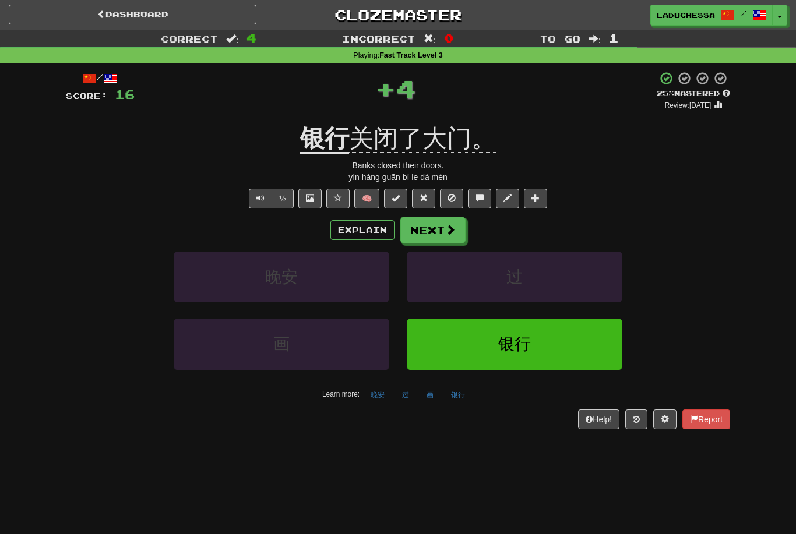
click at [451, 224] on span at bounding box center [450, 229] width 10 height 10
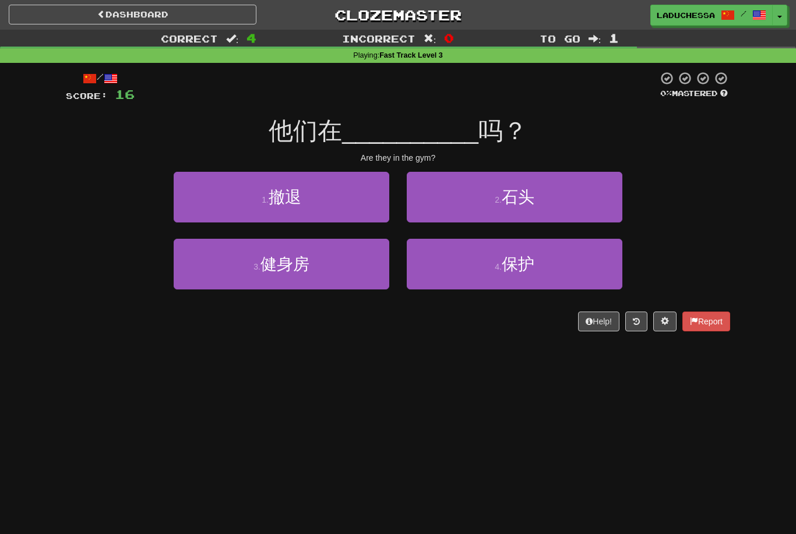
click at [327, 267] on button "3 . 健身房" at bounding box center [282, 264] width 216 height 51
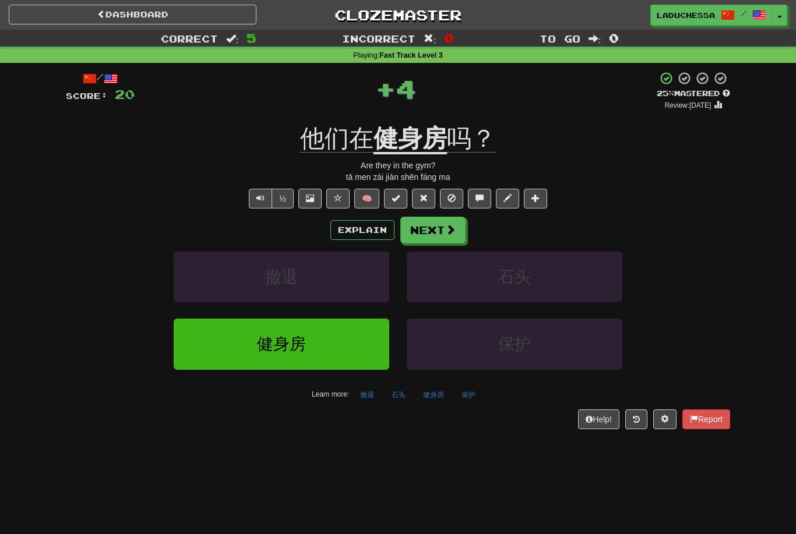
click at [443, 231] on button "Next" at bounding box center [432, 230] width 65 height 27
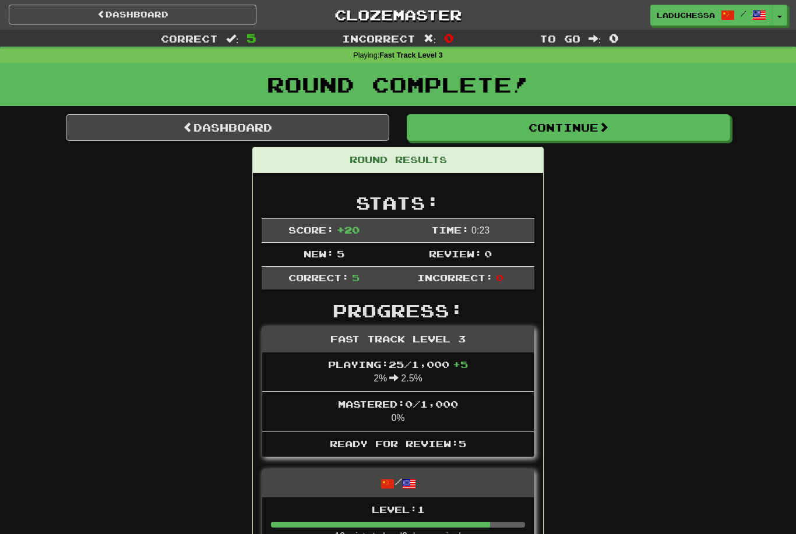
click at [267, 122] on link "Dashboard" at bounding box center [227, 127] width 323 height 27
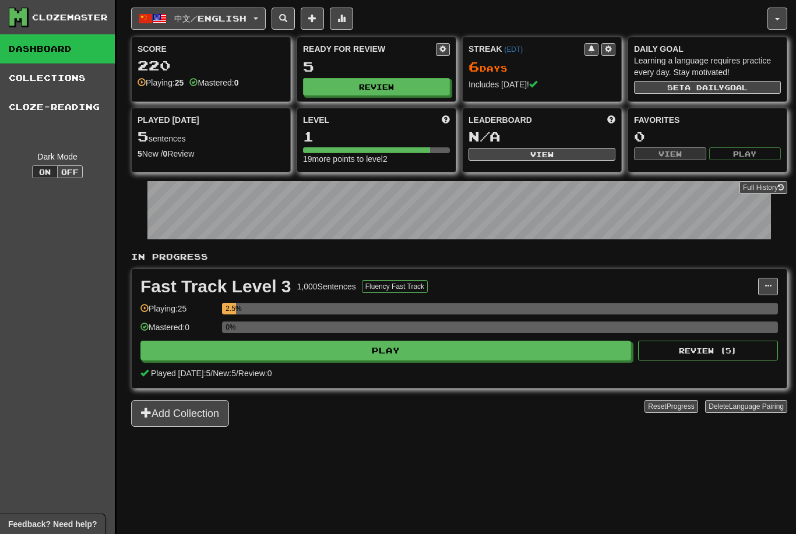
click at [389, 85] on button "Review" at bounding box center [376, 86] width 147 height 17
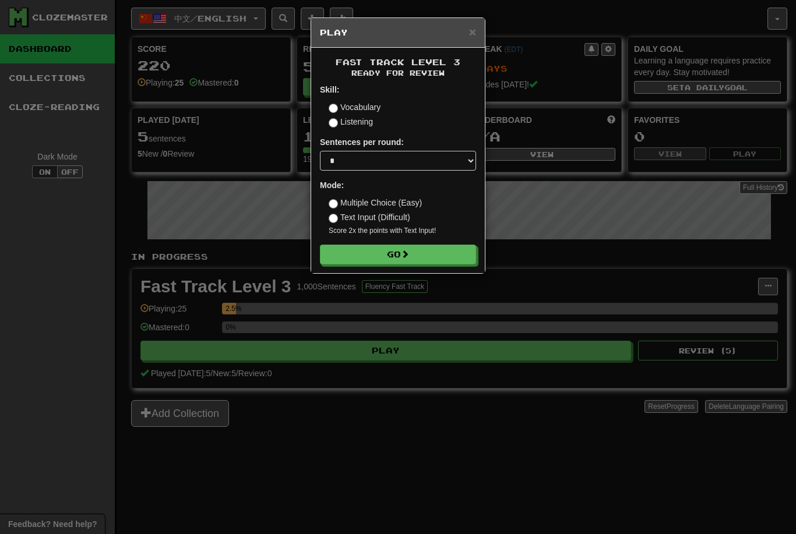
click at [409, 256] on span at bounding box center [405, 254] width 8 height 8
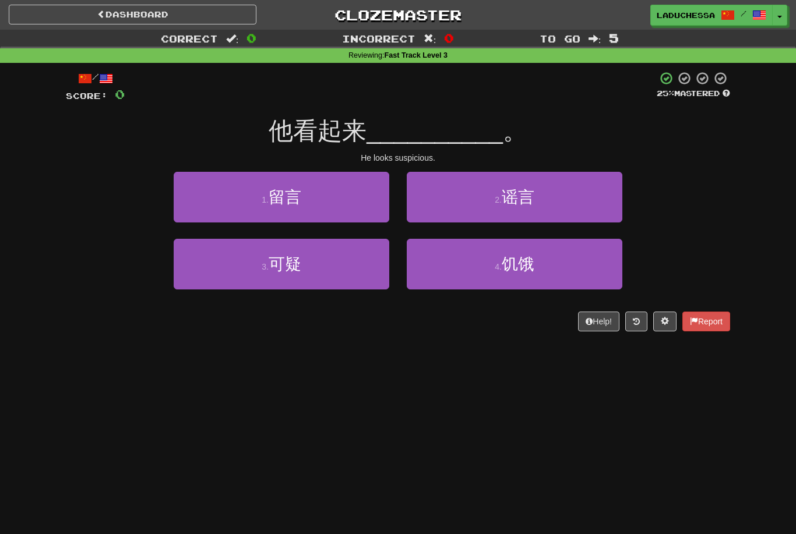
click at [323, 259] on button "3 . 可疑" at bounding box center [282, 264] width 216 height 51
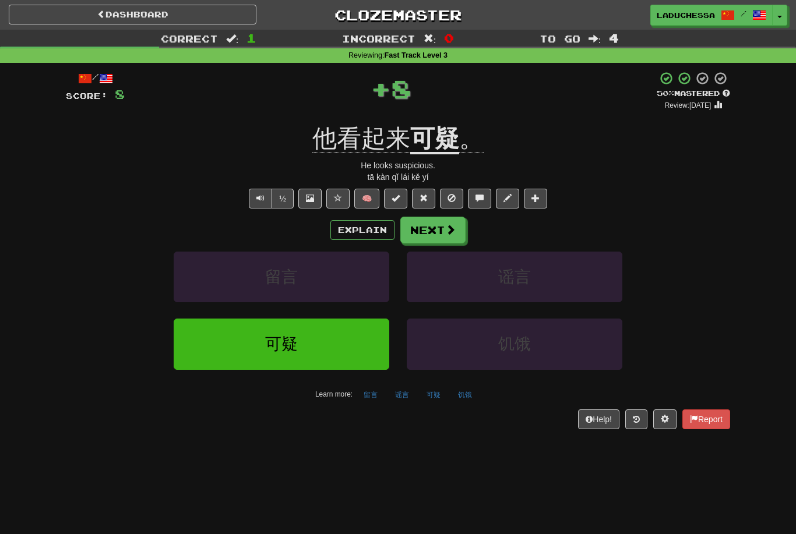
click at [441, 231] on button "Next" at bounding box center [432, 230] width 65 height 27
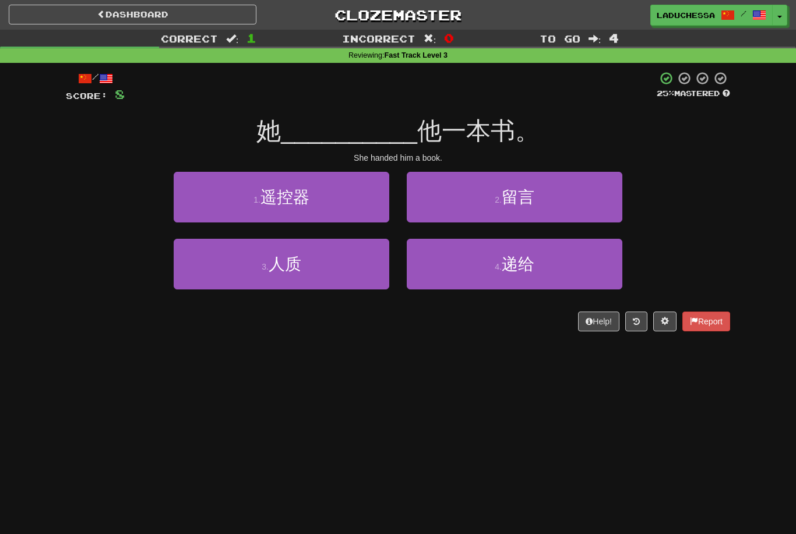
click at [537, 258] on button "4 . 递给" at bounding box center [515, 264] width 216 height 51
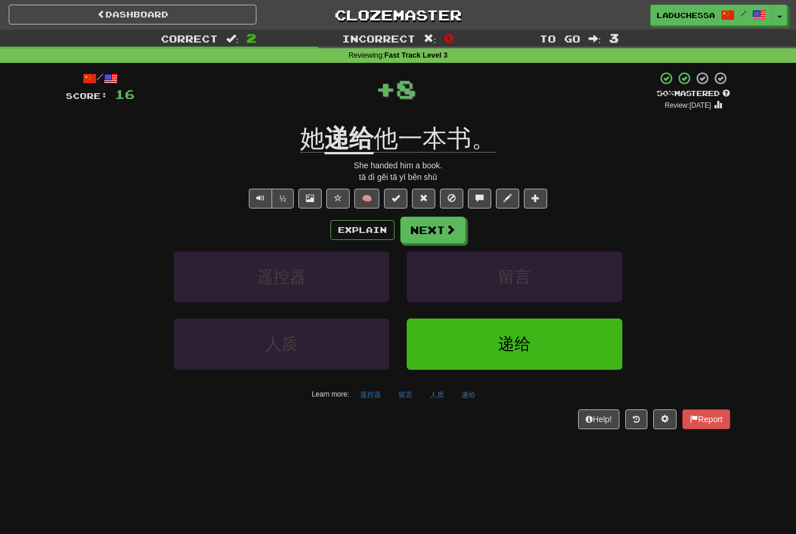
click at [439, 228] on button "Next" at bounding box center [432, 230] width 65 height 27
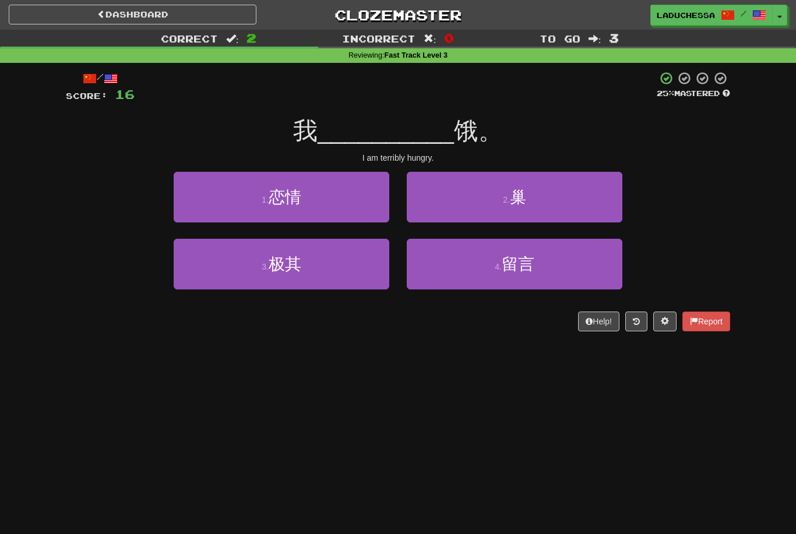
click at [345, 270] on button "3 . 极其" at bounding box center [282, 264] width 216 height 51
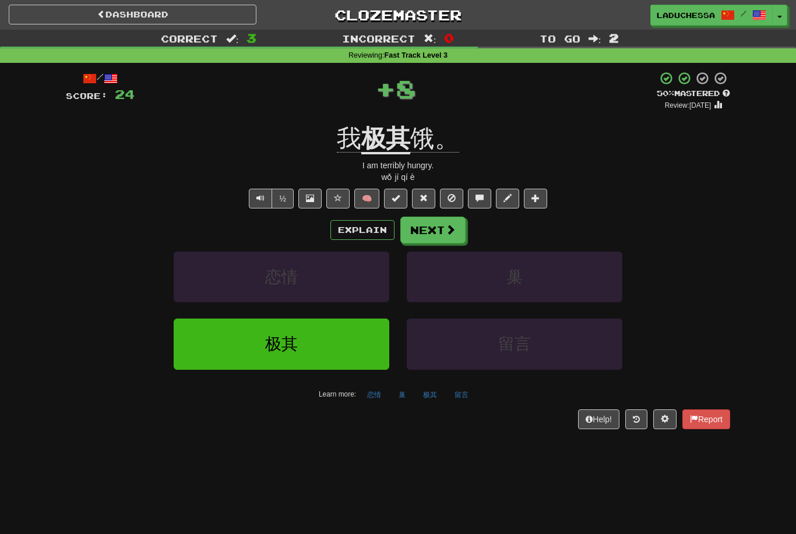
click at [435, 224] on button "Next" at bounding box center [432, 230] width 65 height 27
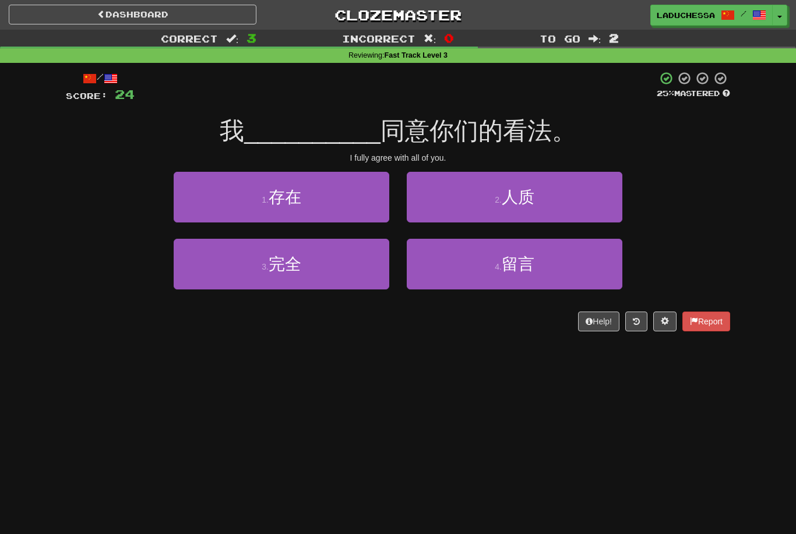
click at [336, 266] on button "3 . 完全" at bounding box center [282, 264] width 216 height 51
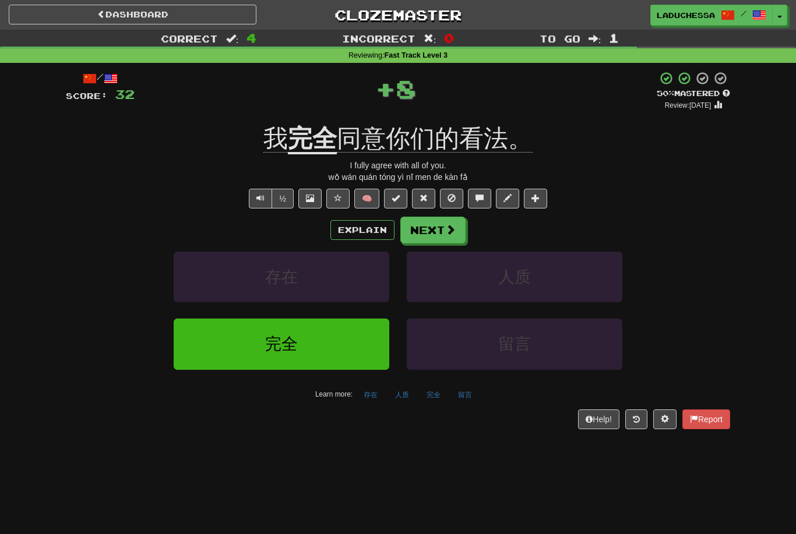
click at [432, 225] on button "Next" at bounding box center [432, 230] width 65 height 27
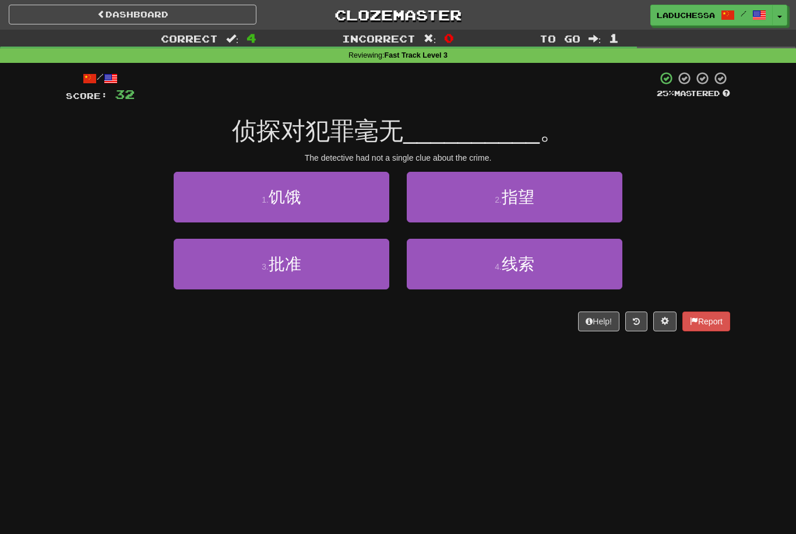
click at [533, 265] on span "线索" at bounding box center [518, 264] width 33 height 18
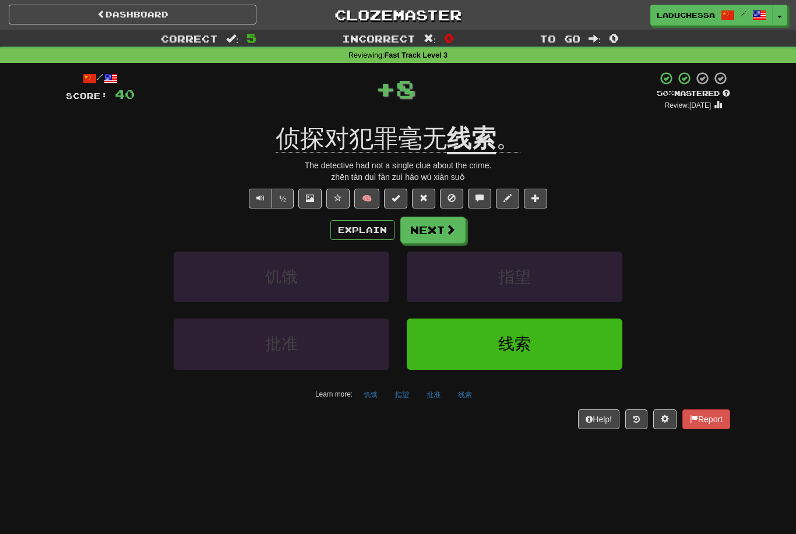
click at [454, 231] on span at bounding box center [450, 229] width 10 height 10
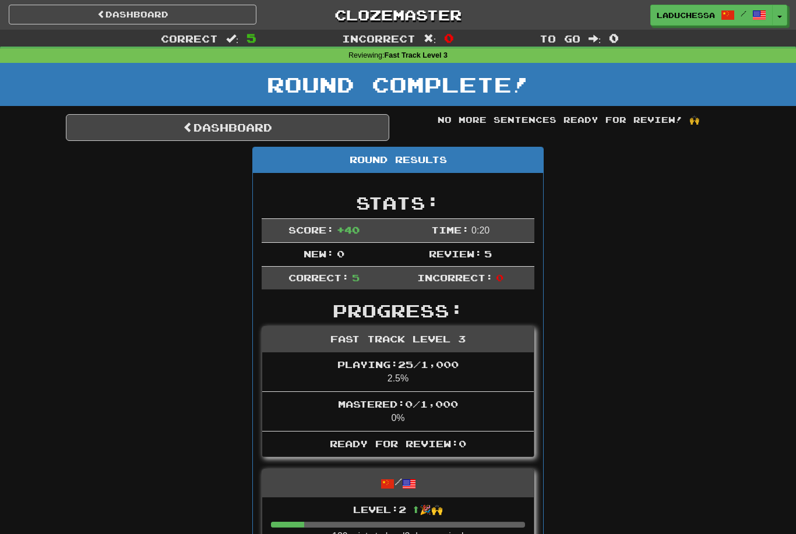
click at [237, 121] on link "Dashboard" at bounding box center [227, 127] width 323 height 27
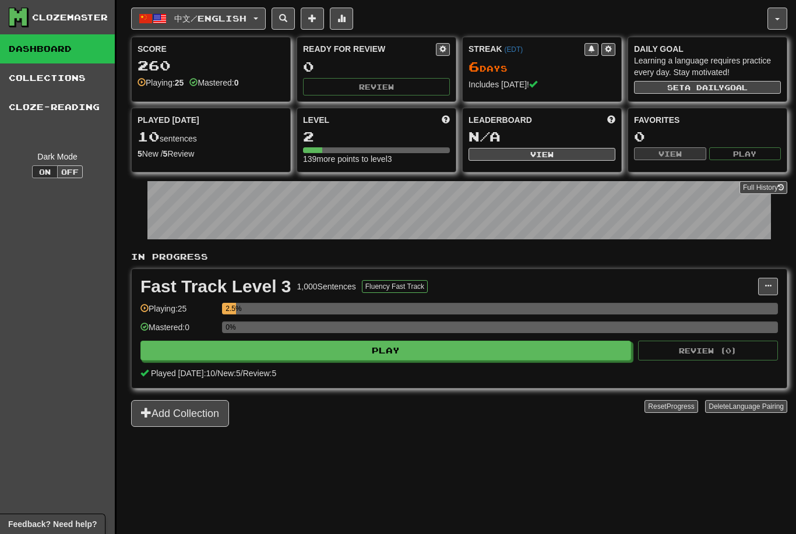
click at [230, 12] on button "中文 / English" at bounding box center [198, 19] width 135 height 22
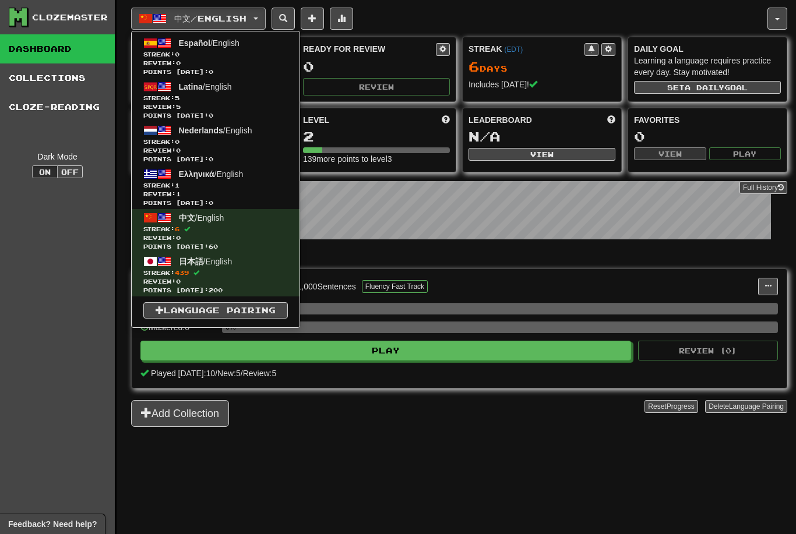
click at [212, 94] on span "Streak: 5" at bounding box center [215, 98] width 144 height 9
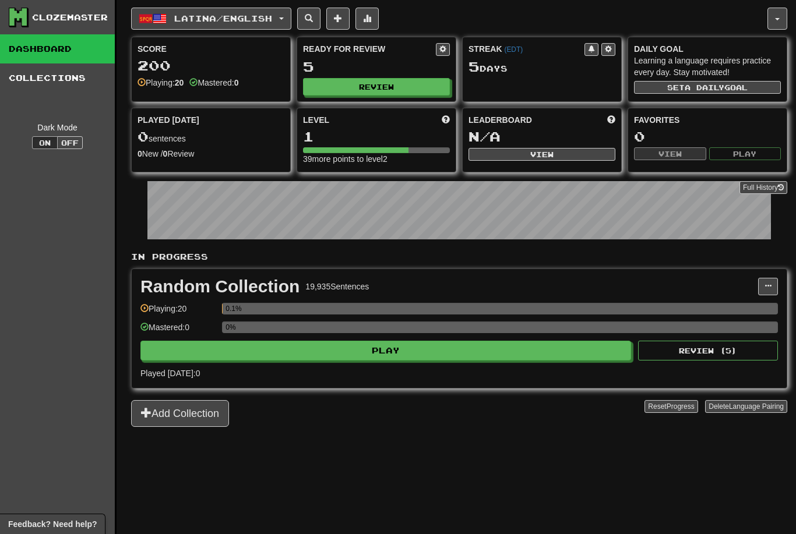
click at [506, 355] on button "Play" at bounding box center [385, 351] width 491 height 20
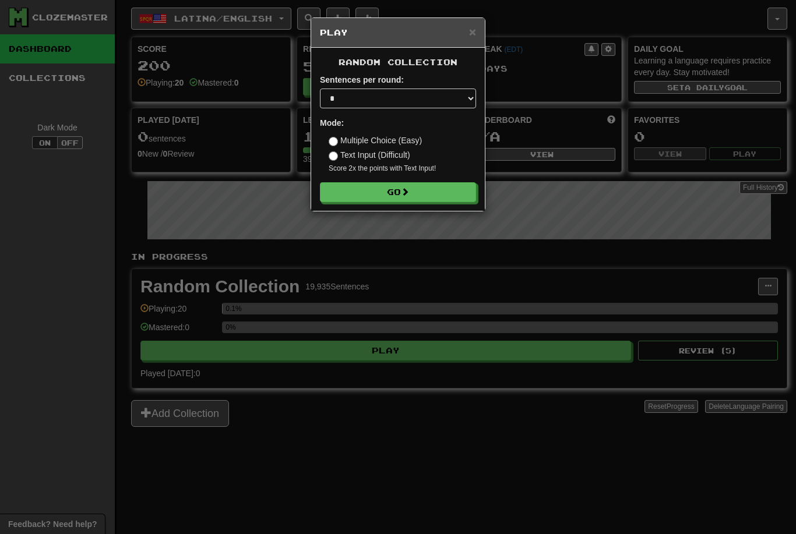
click at [403, 185] on button "Go" at bounding box center [398, 192] width 156 height 20
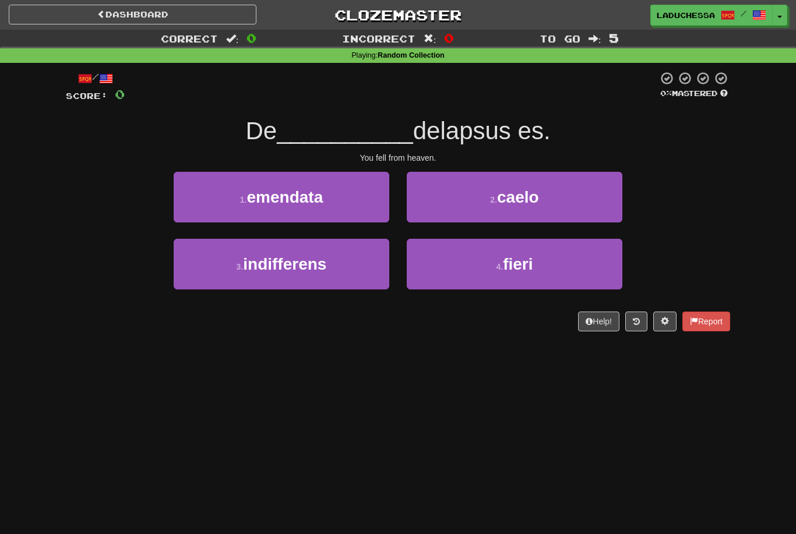
click at [533, 191] on span "caelo" at bounding box center [518, 197] width 42 height 18
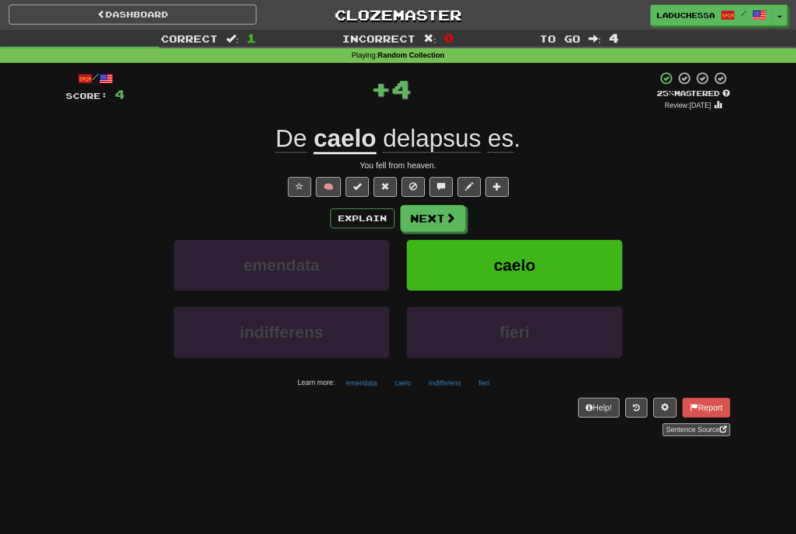
click at [436, 211] on button "Next" at bounding box center [432, 218] width 65 height 27
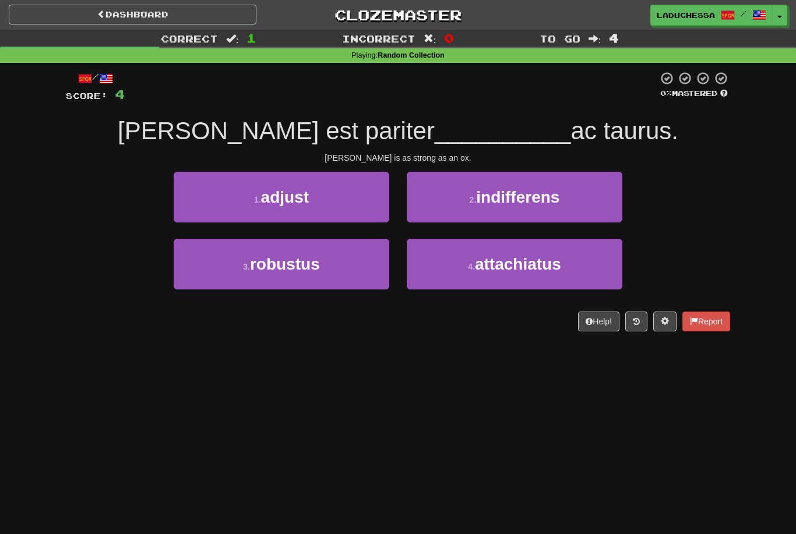
click at [339, 257] on button "3 . robustus" at bounding box center [282, 264] width 216 height 51
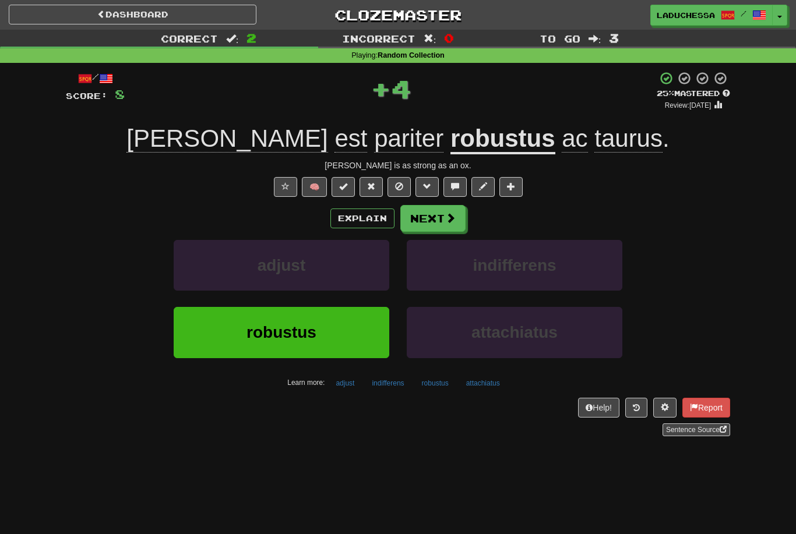
click at [431, 214] on button "Next" at bounding box center [432, 218] width 65 height 27
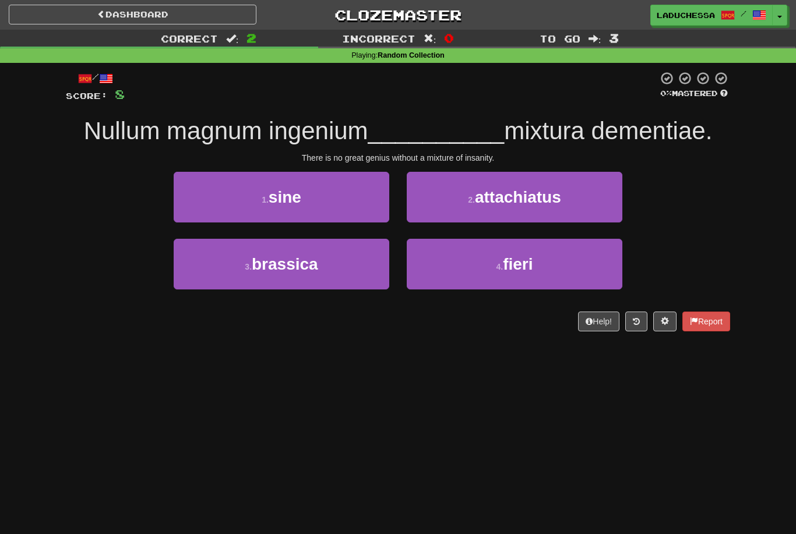
click at [345, 202] on button "1 . sine" at bounding box center [282, 197] width 216 height 51
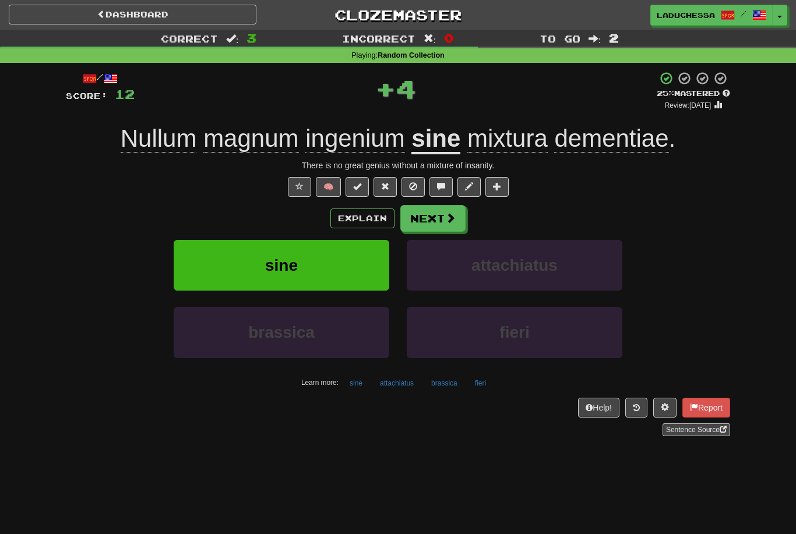
click at [431, 213] on button "Next" at bounding box center [432, 218] width 65 height 27
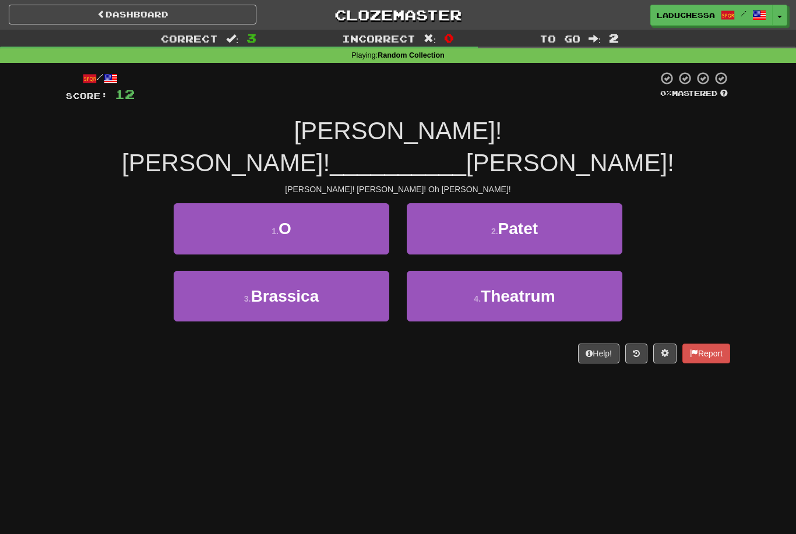
click at [324, 204] on button "1 . O" at bounding box center [282, 228] width 216 height 51
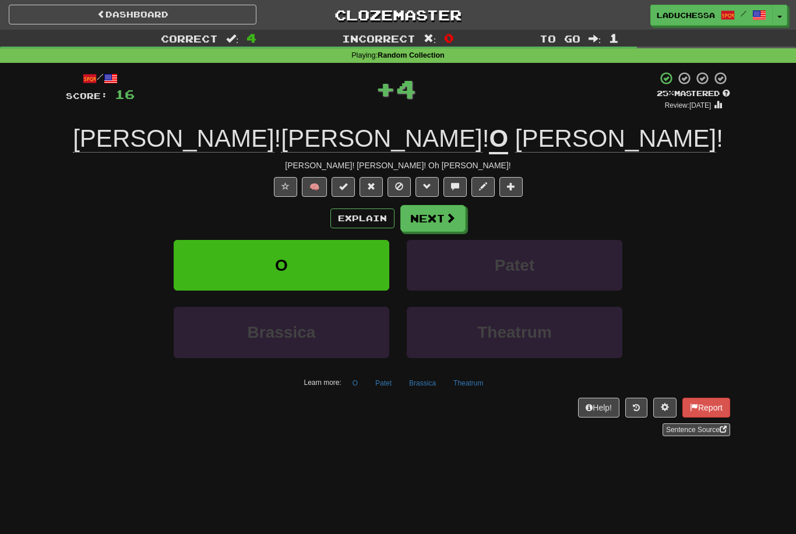
click at [433, 220] on button "Next" at bounding box center [432, 218] width 65 height 27
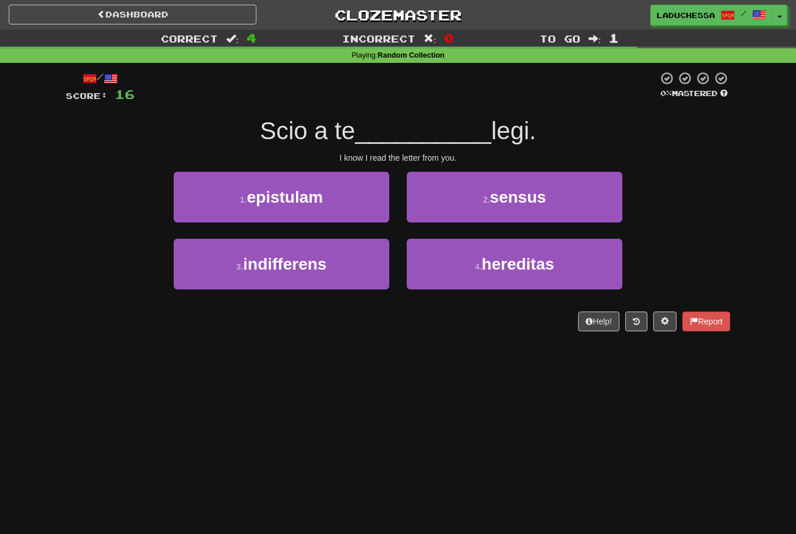
click at [327, 208] on button "1 . epistulam" at bounding box center [282, 197] width 216 height 51
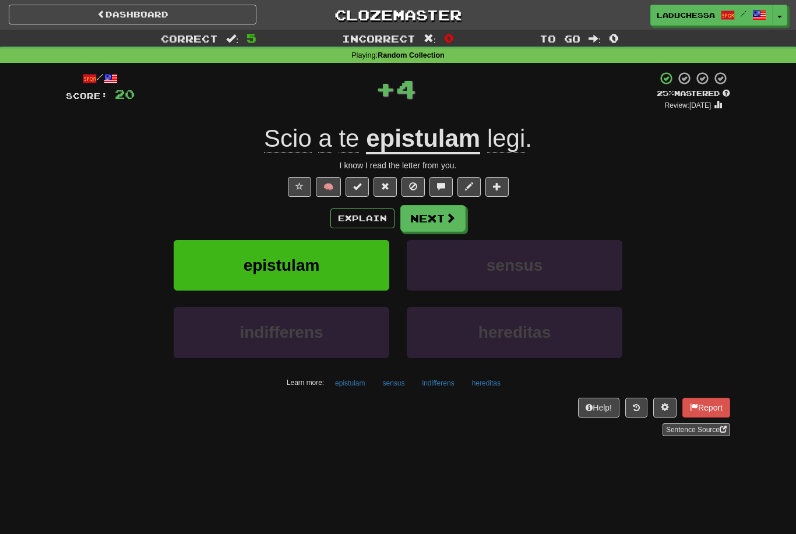
click at [438, 217] on button "Next" at bounding box center [432, 218] width 65 height 27
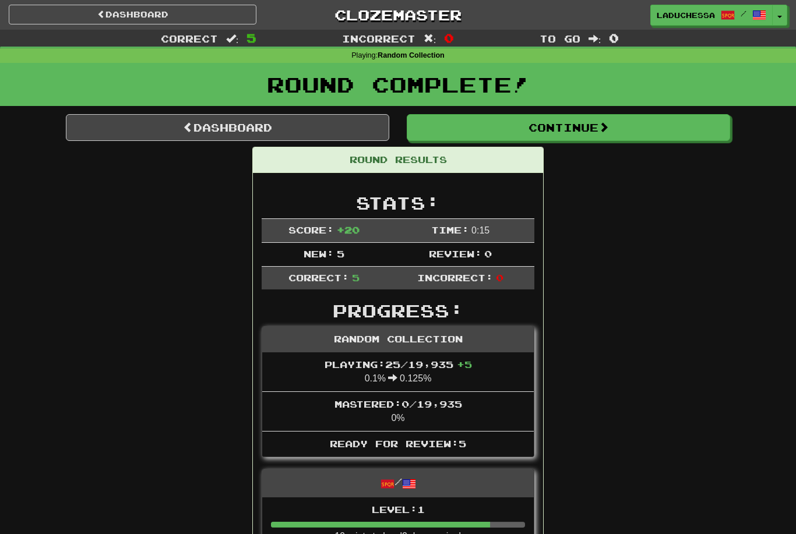
click at [249, 129] on link "Dashboard" at bounding box center [227, 127] width 323 height 27
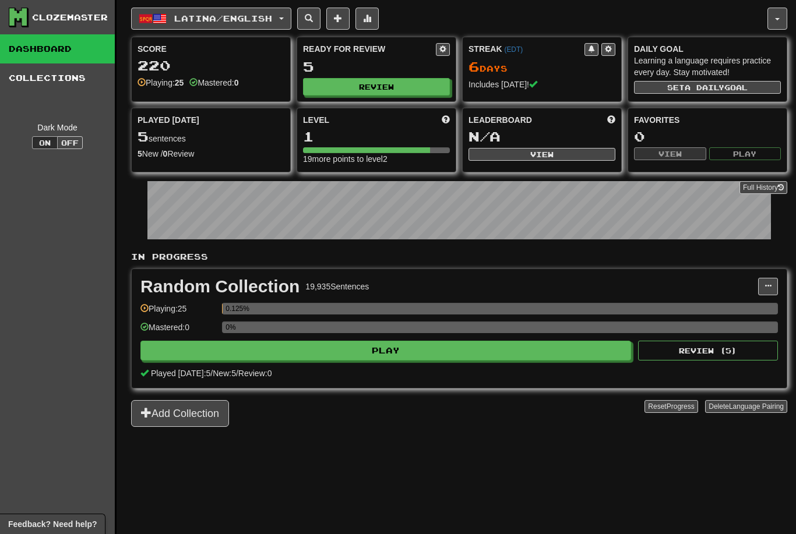
click at [387, 85] on button "Review" at bounding box center [376, 86] width 147 height 17
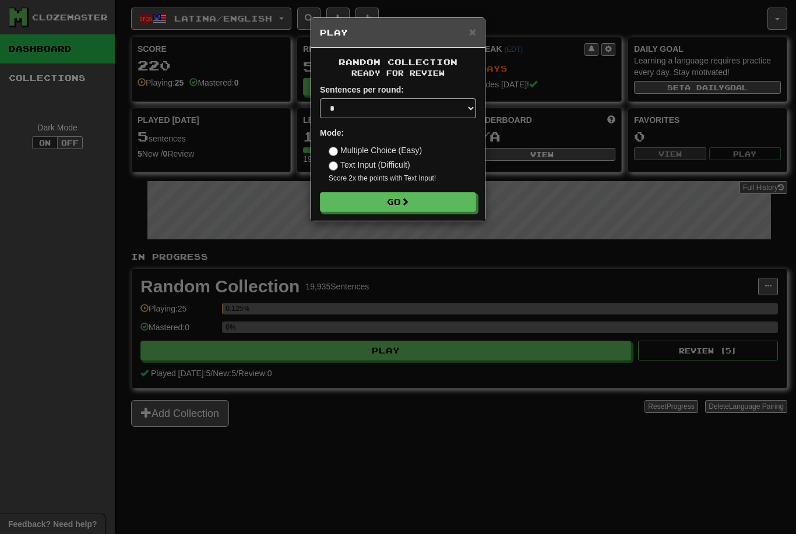
click at [432, 192] on button "Go" at bounding box center [398, 202] width 156 height 20
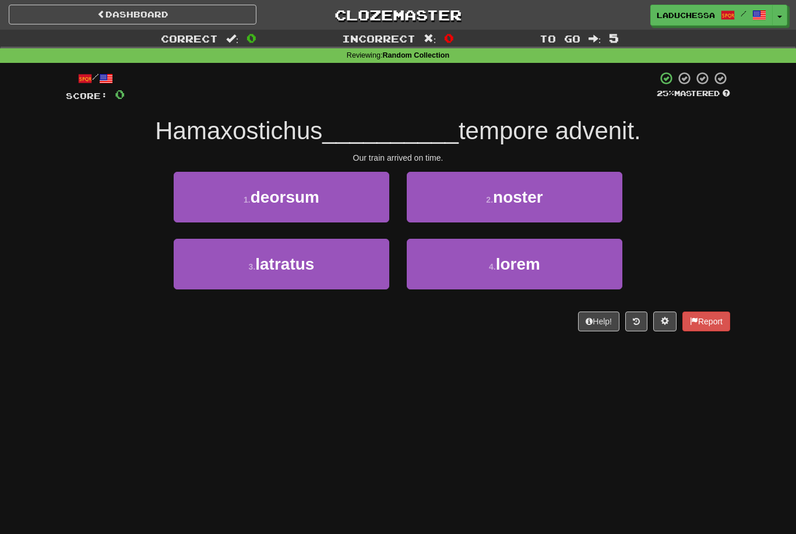
click at [562, 204] on button "2 . noster" at bounding box center [515, 197] width 216 height 51
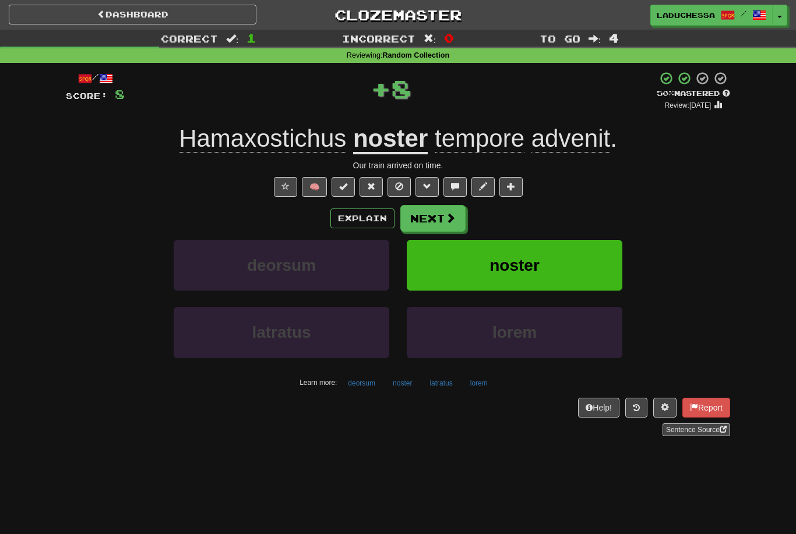
click at [443, 213] on button "Next" at bounding box center [432, 218] width 65 height 27
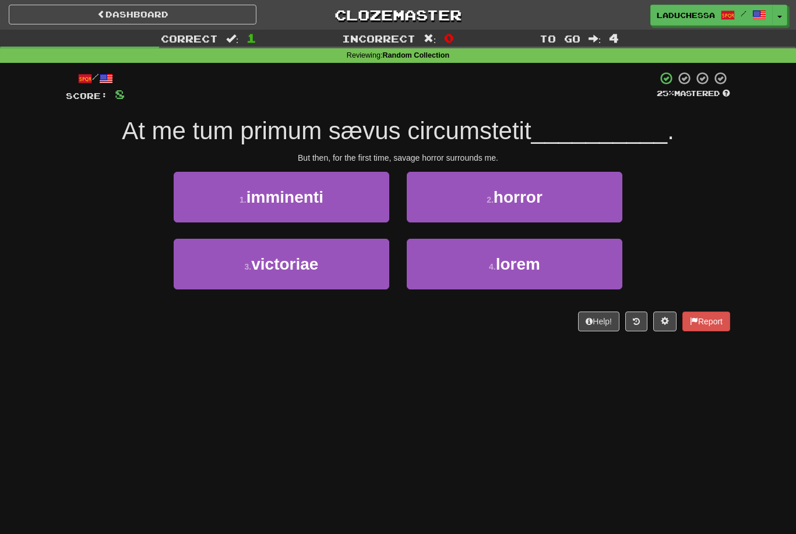
click at [580, 207] on button "2 . horror" at bounding box center [515, 197] width 216 height 51
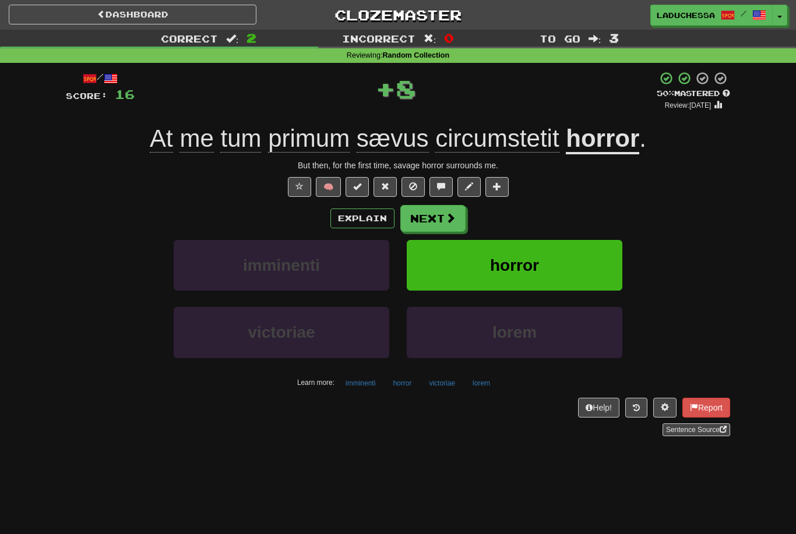
click at [446, 213] on span at bounding box center [450, 218] width 10 height 10
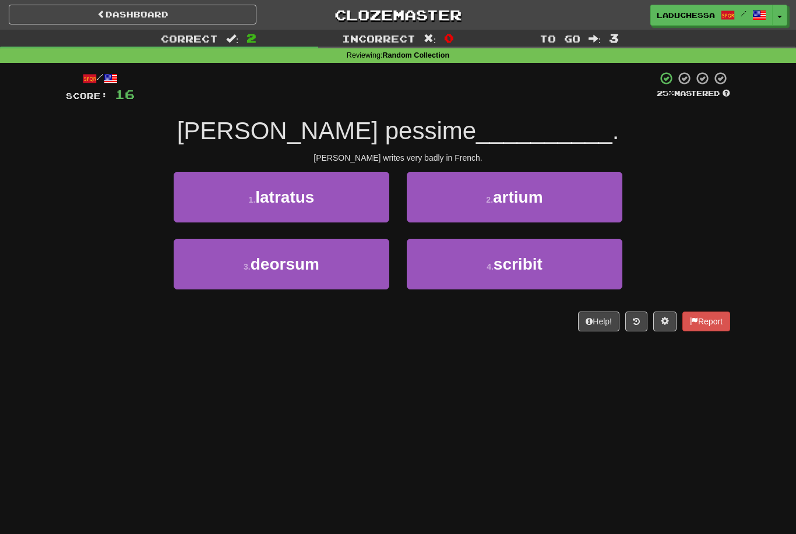
click at [524, 267] on span "scribit" at bounding box center [517, 264] width 49 height 18
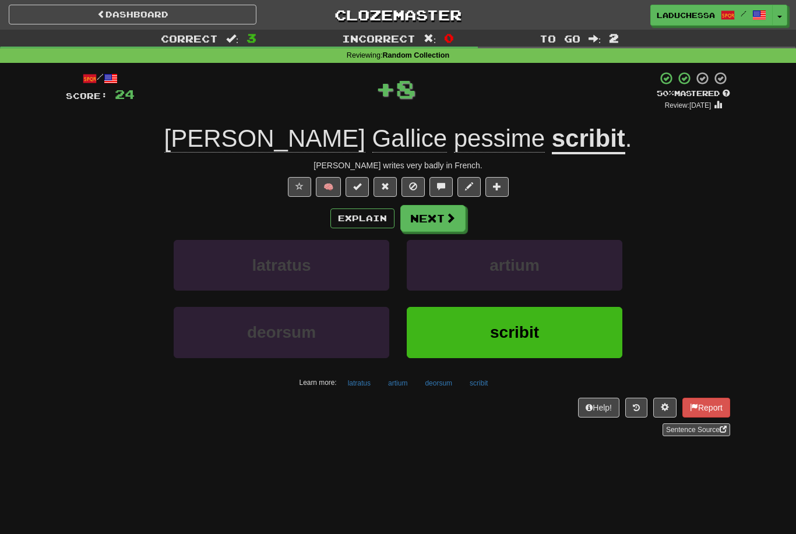
click at [440, 213] on button "Next" at bounding box center [432, 218] width 65 height 27
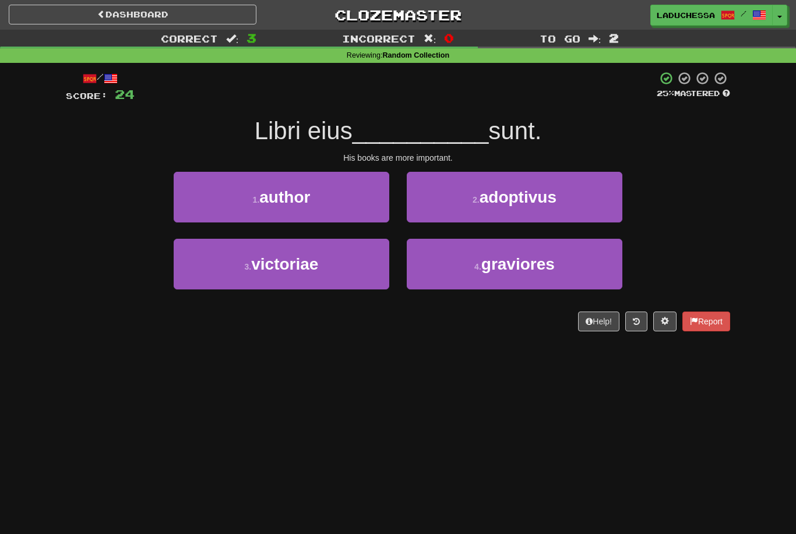
click at [526, 266] on span "graviores" at bounding box center [517, 264] width 73 height 18
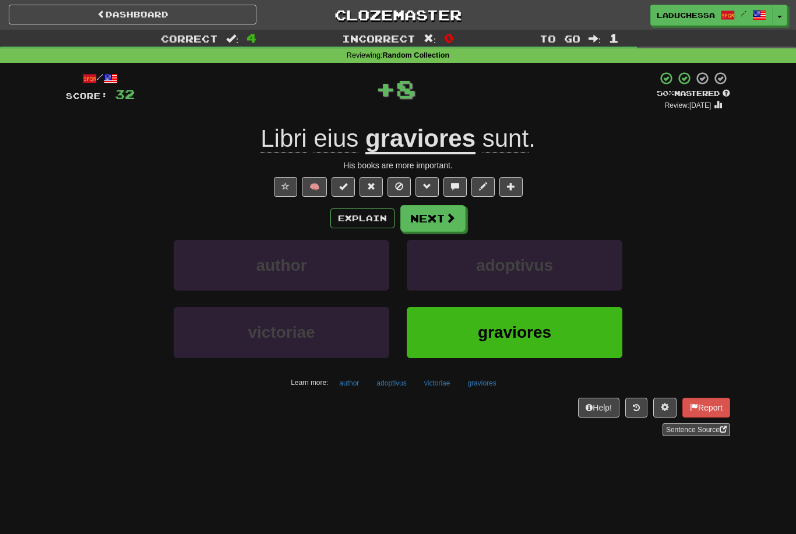
click at [439, 214] on button "Next" at bounding box center [432, 218] width 65 height 27
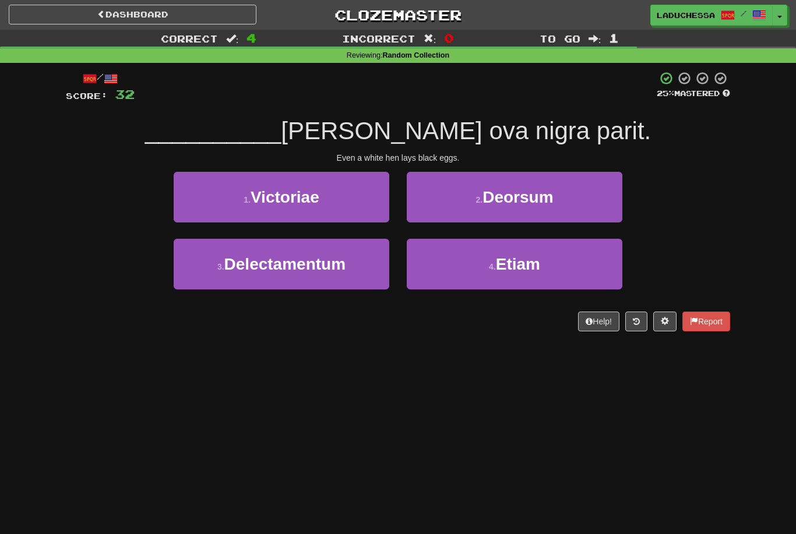
click at [514, 267] on span "Etiam" at bounding box center [518, 264] width 44 height 18
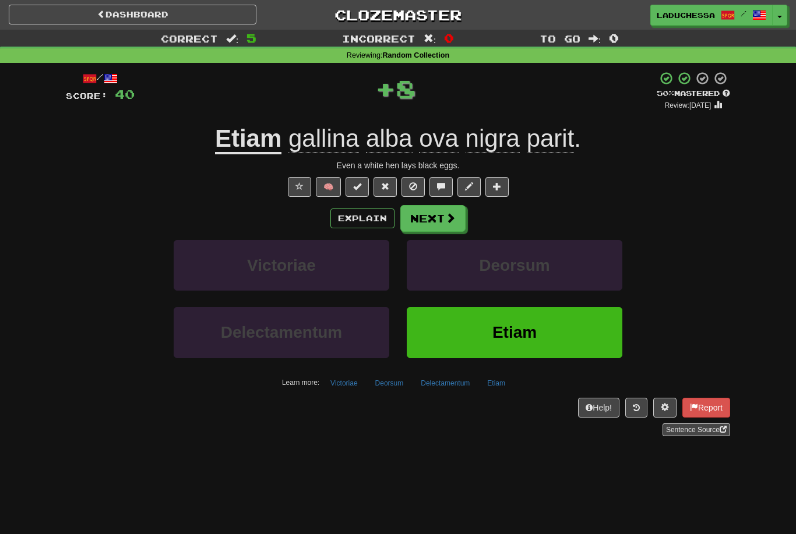
click at [445, 214] on span at bounding box center [450, 218] width 10 height 10
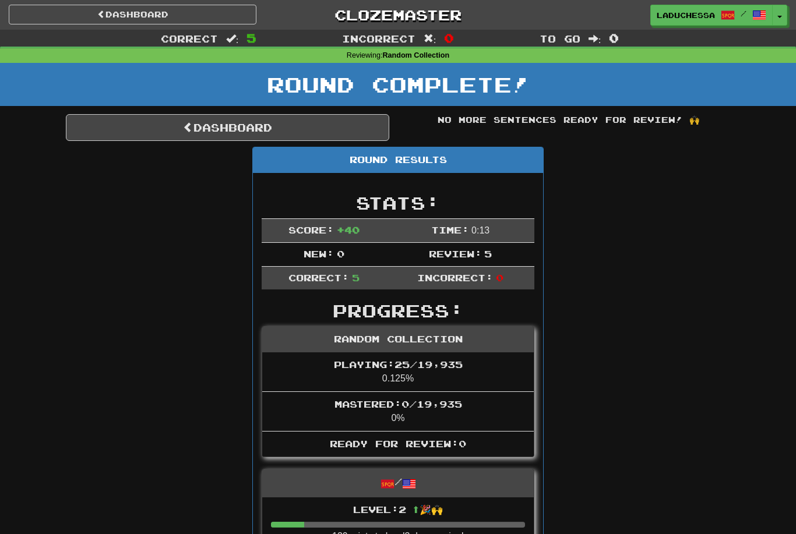
click at [242, 125] on link "Dashboard" at bounding box center [227, 127] width 323 height 27
